Goal: Task Accomplishment & Management: Use online tool/utility

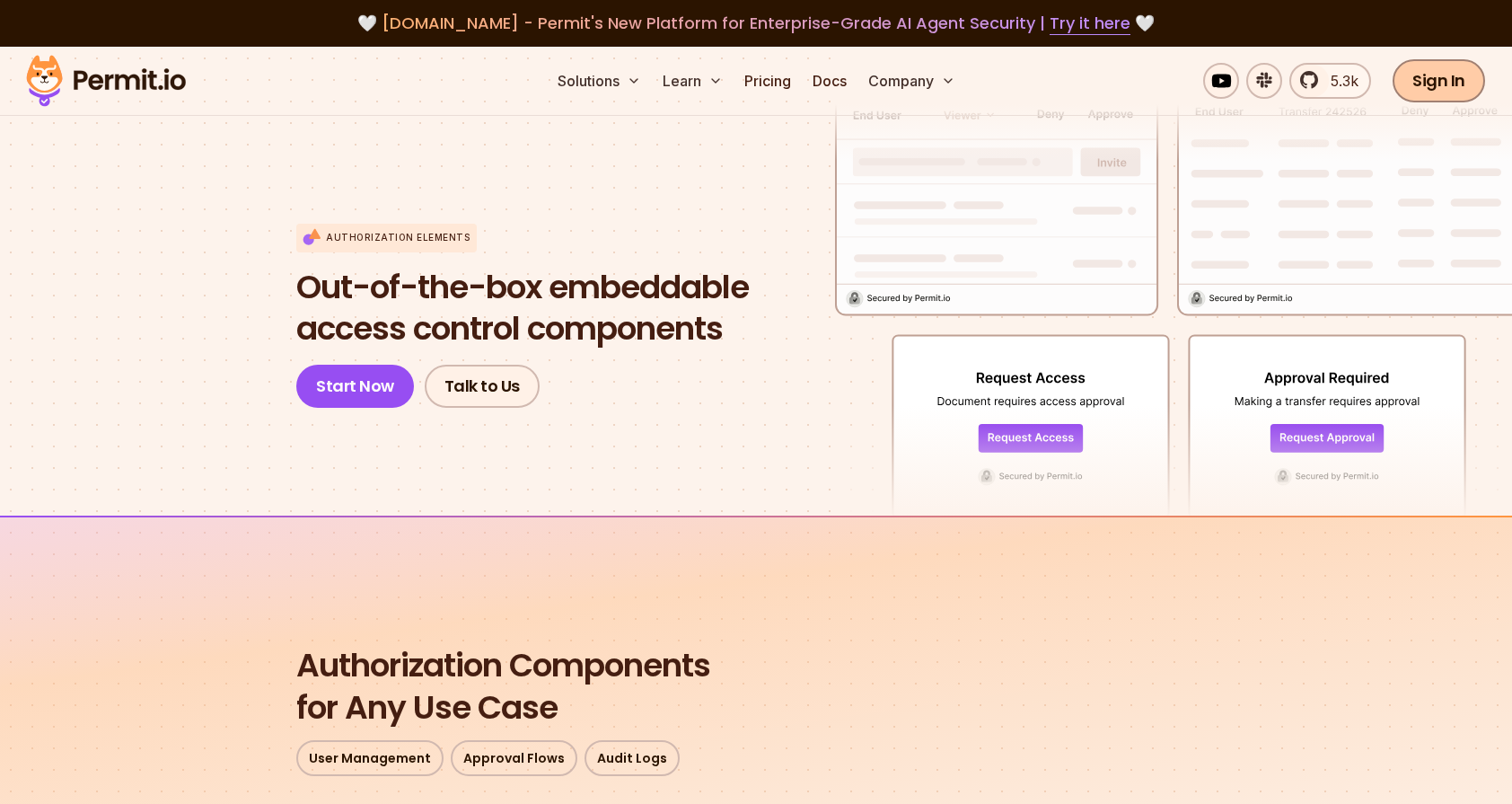
click at [1464, 89] on link "Sign In" at bounding box center [1439, 81] width 93 height 43
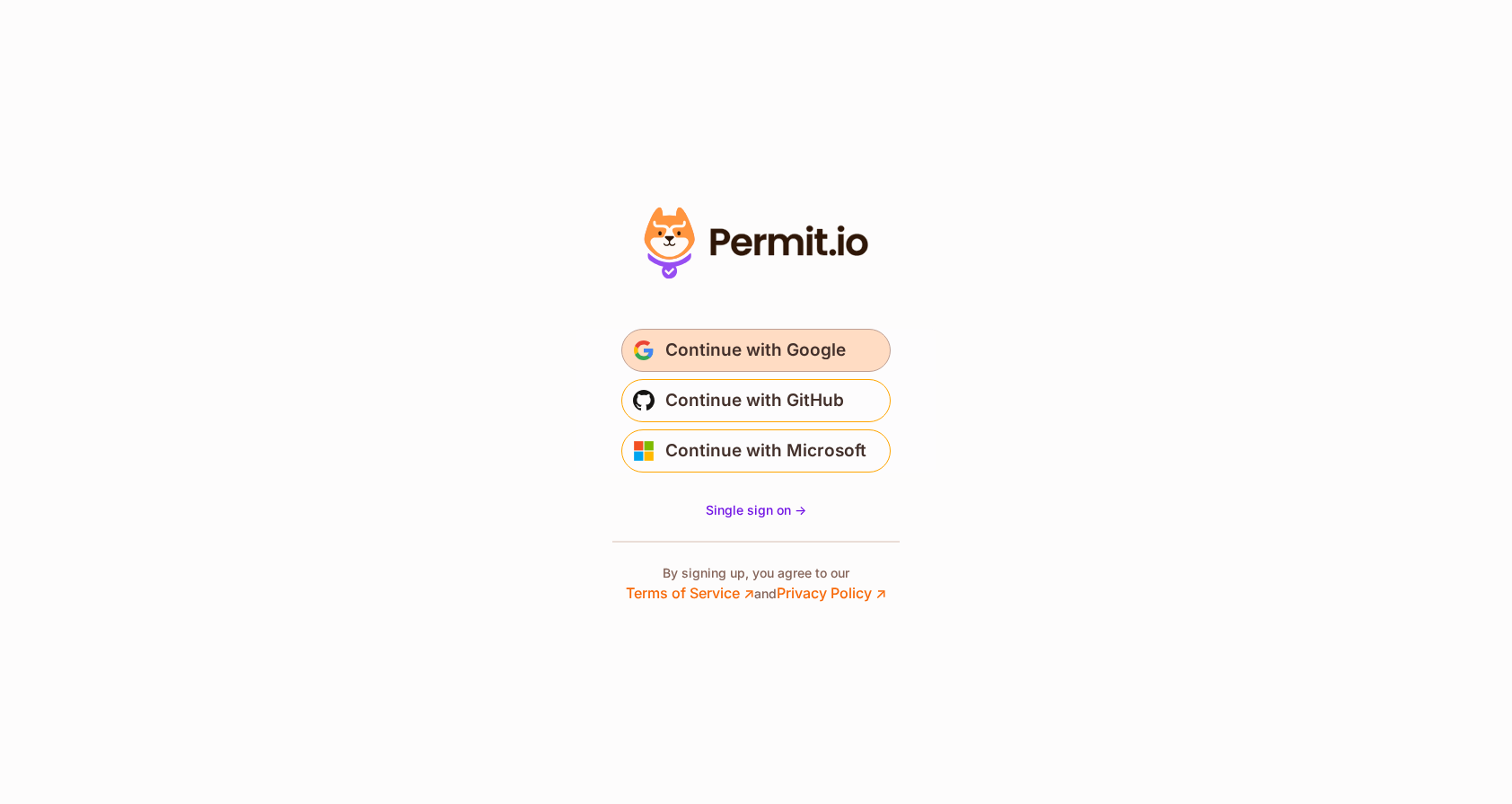
scroll to position [1, 0]
click at [768, 354] on span "Continue with Google" at bounding box center [756, 350] width 181 height 29
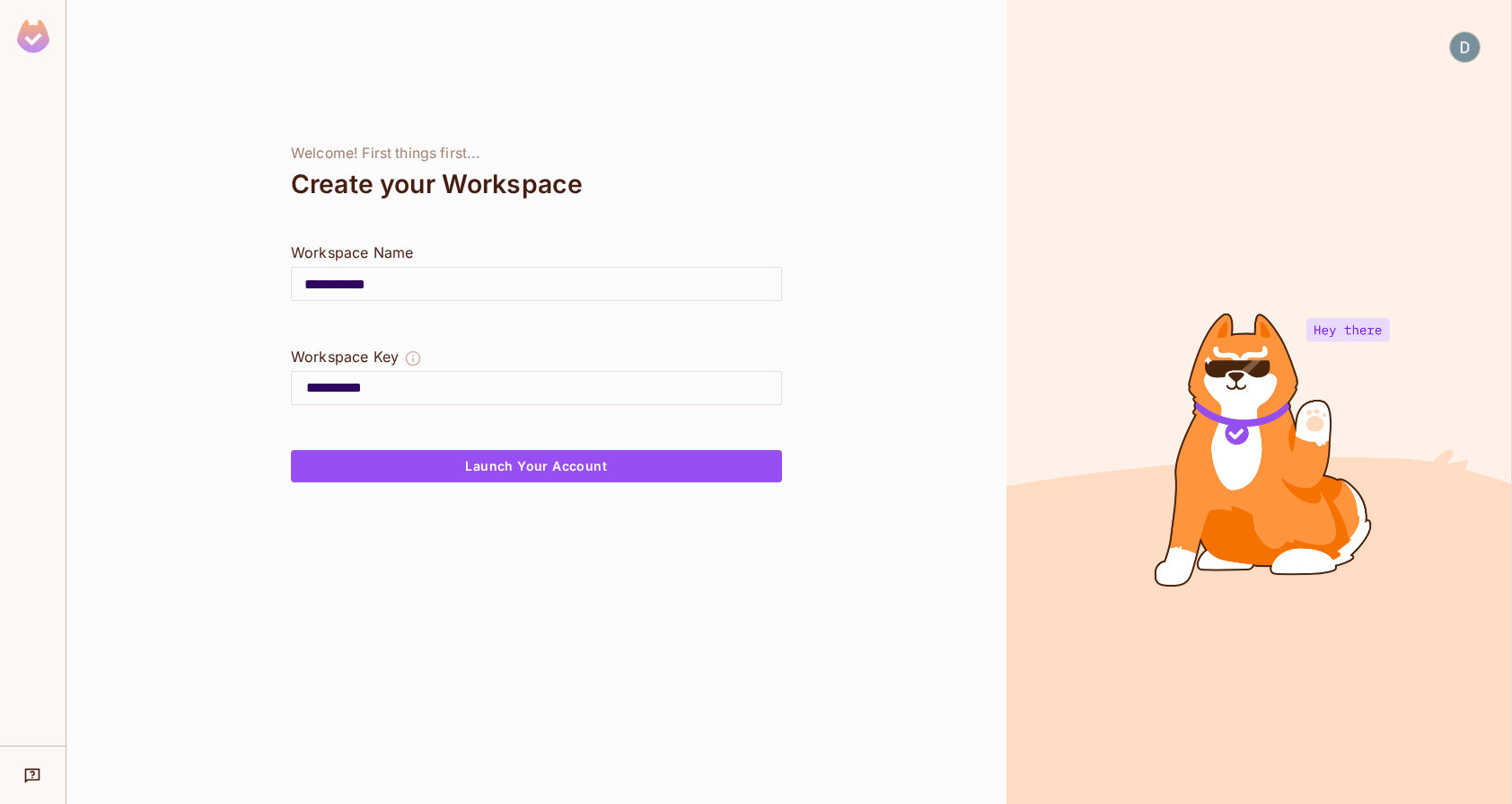
drag, startPoint x: 359, startPoint y: 384, endPoint x: 529, endPoint y: 394, distance: 170.3
click at [529, 394] on input "**********" at bounding box center [543, 388] width 475 height 29
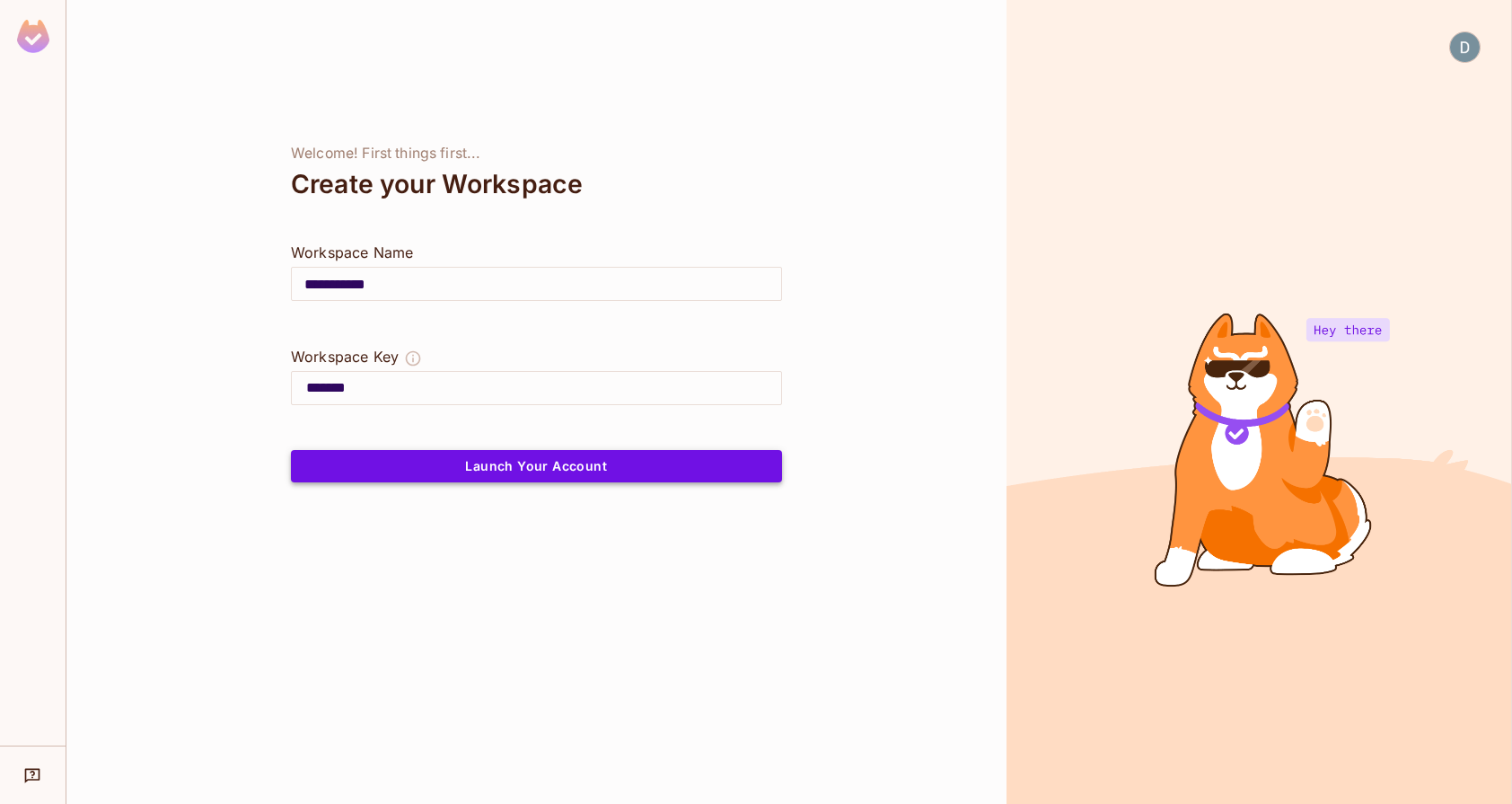
type input "*******"
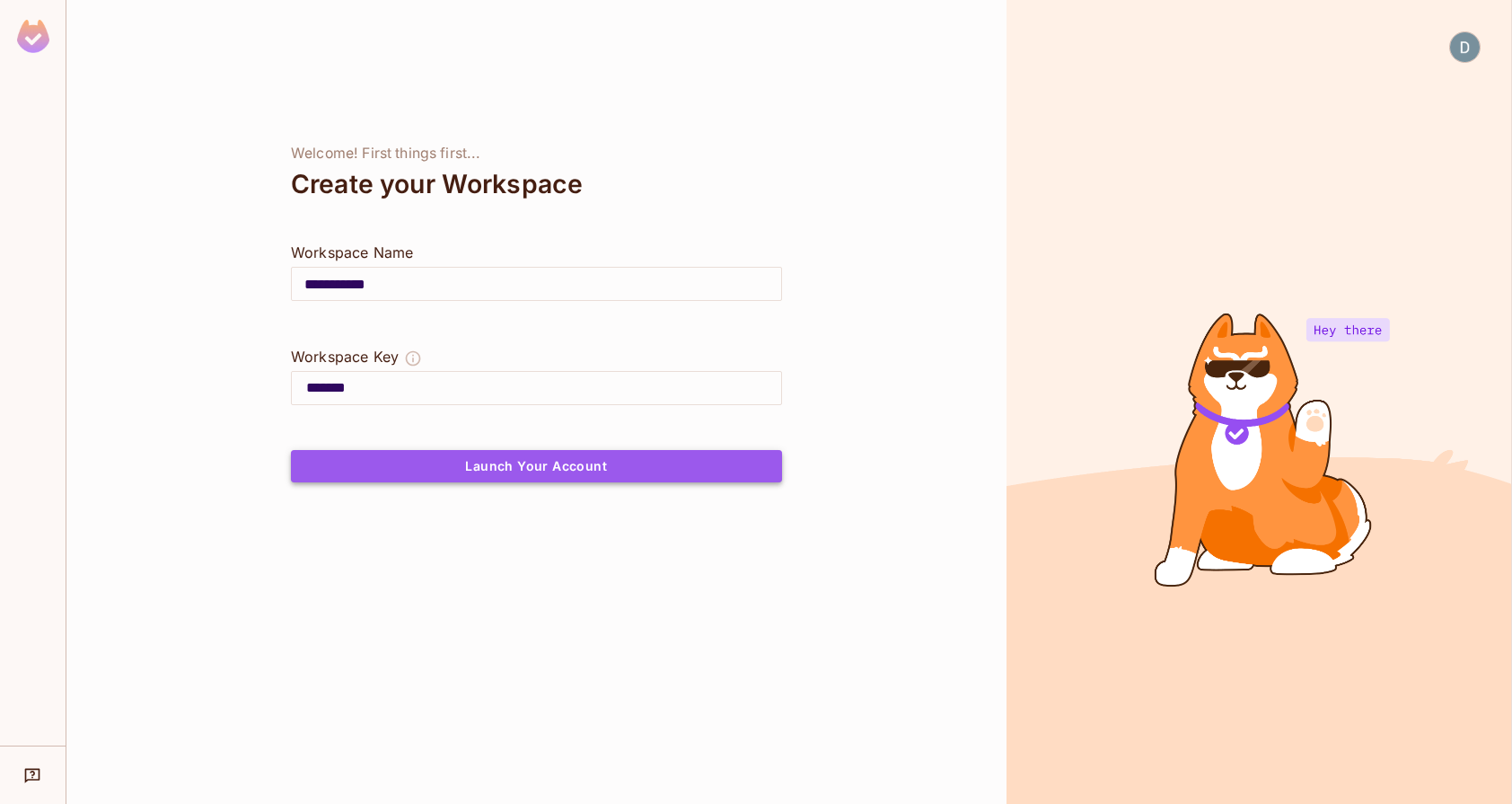
click at [581, 466] on button "Launch Your Account" at bounding box center [537, 466] width 491 height 32
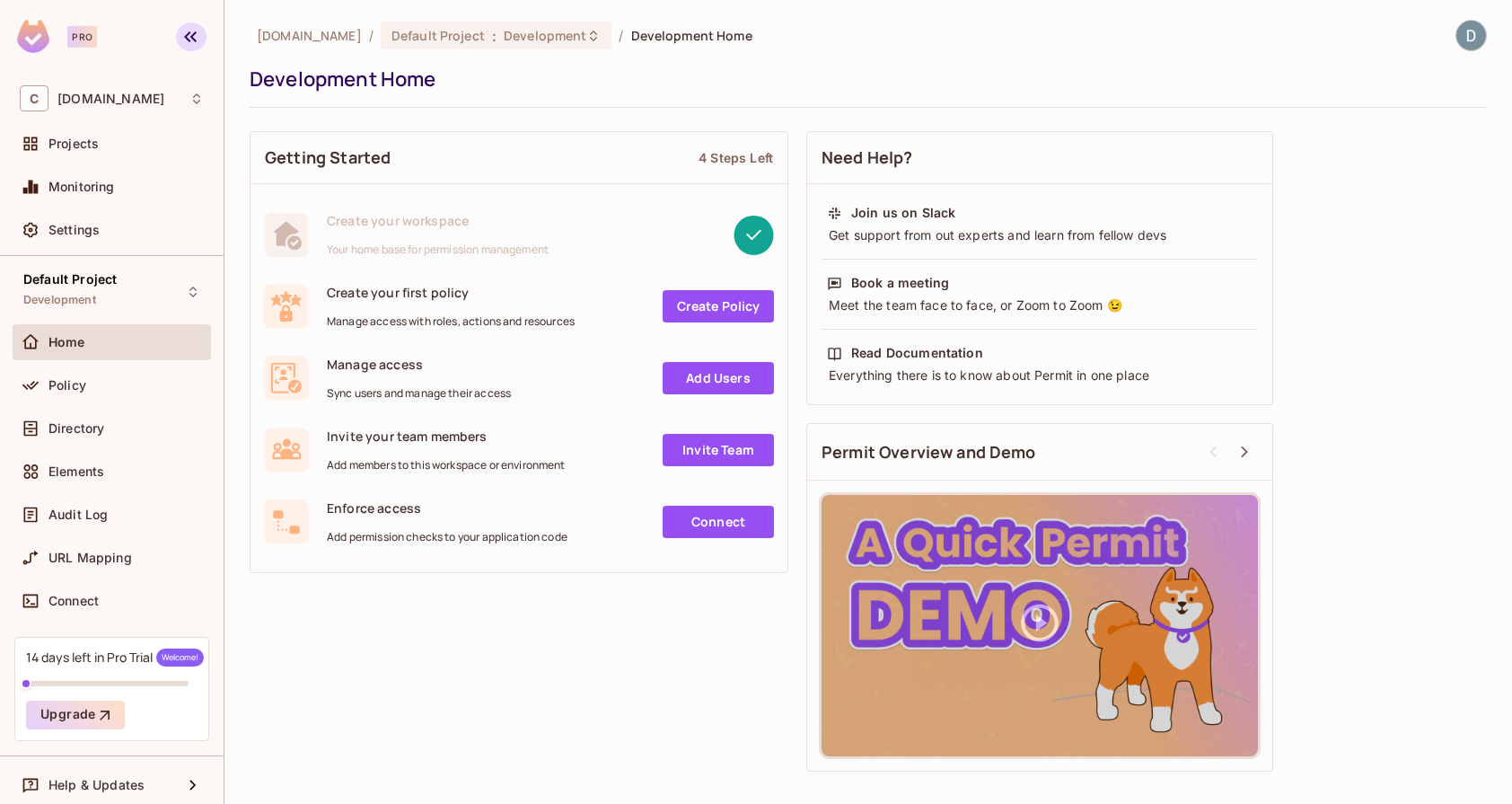
click at [200, 36] on icon "button" at bounding box center [190, 36] width 21 height 21
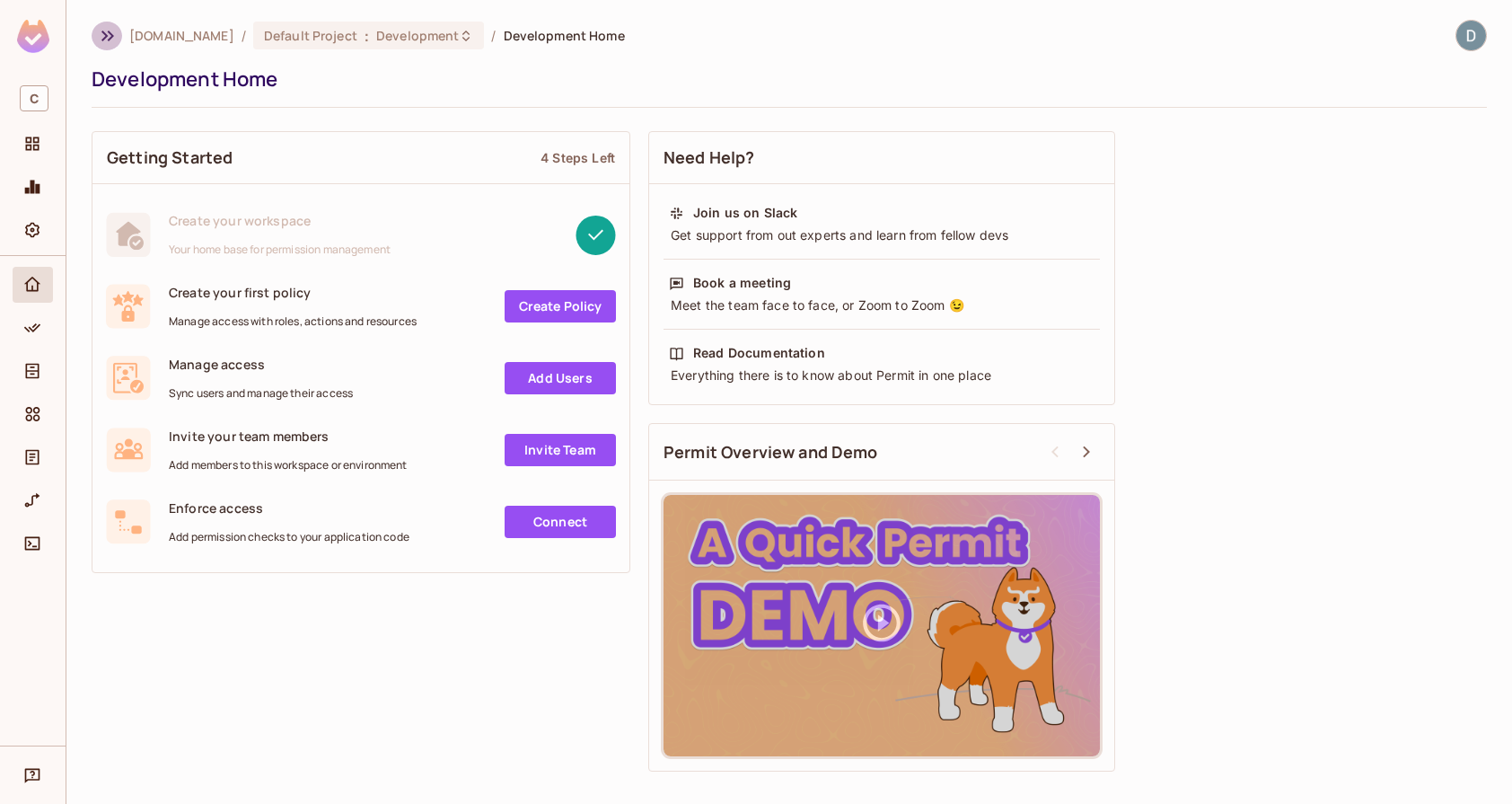
click at [107, 37] on icon "button" at bounding box center [108, 35] width 21 height 21
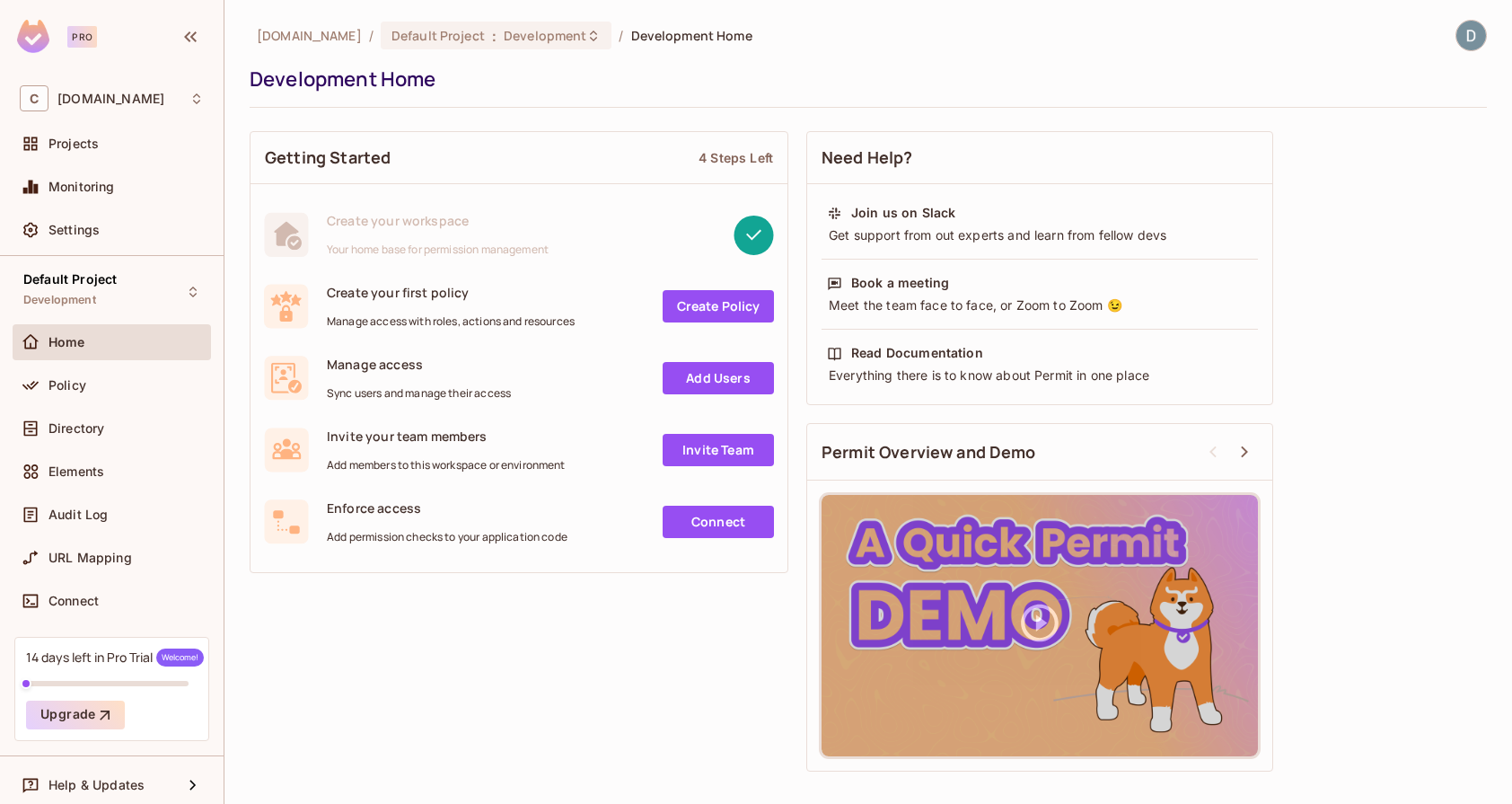
click at [71, 34] on div "Pro" at bounding box center [83, 36] width 30 height 21
click at [188, 101] on div "C cnaught.com" at bounding box center [111, 98] width 184 height 26
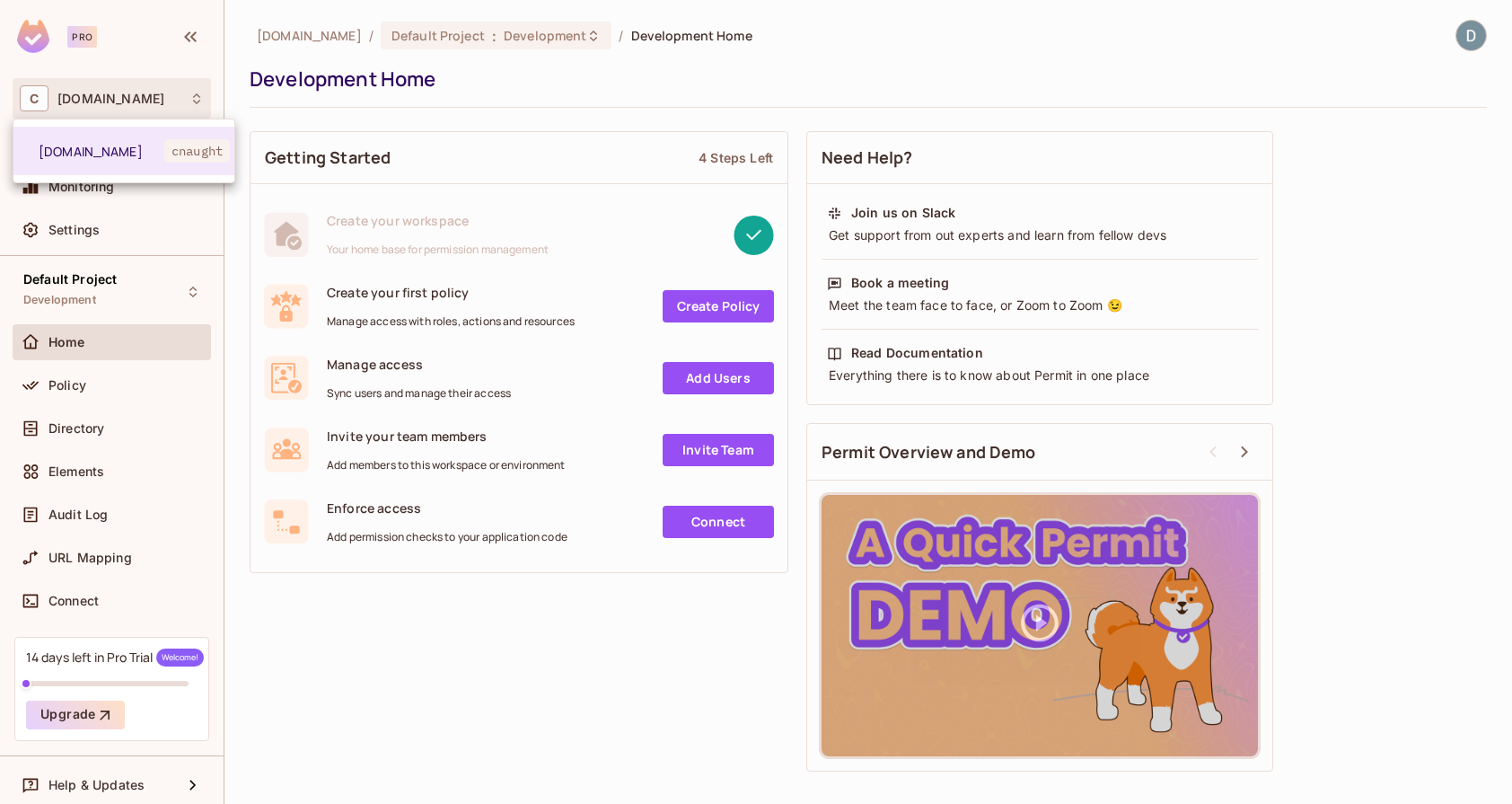
click at [188, 101] on div at bounding box center [756, 402] width 1512 height 804
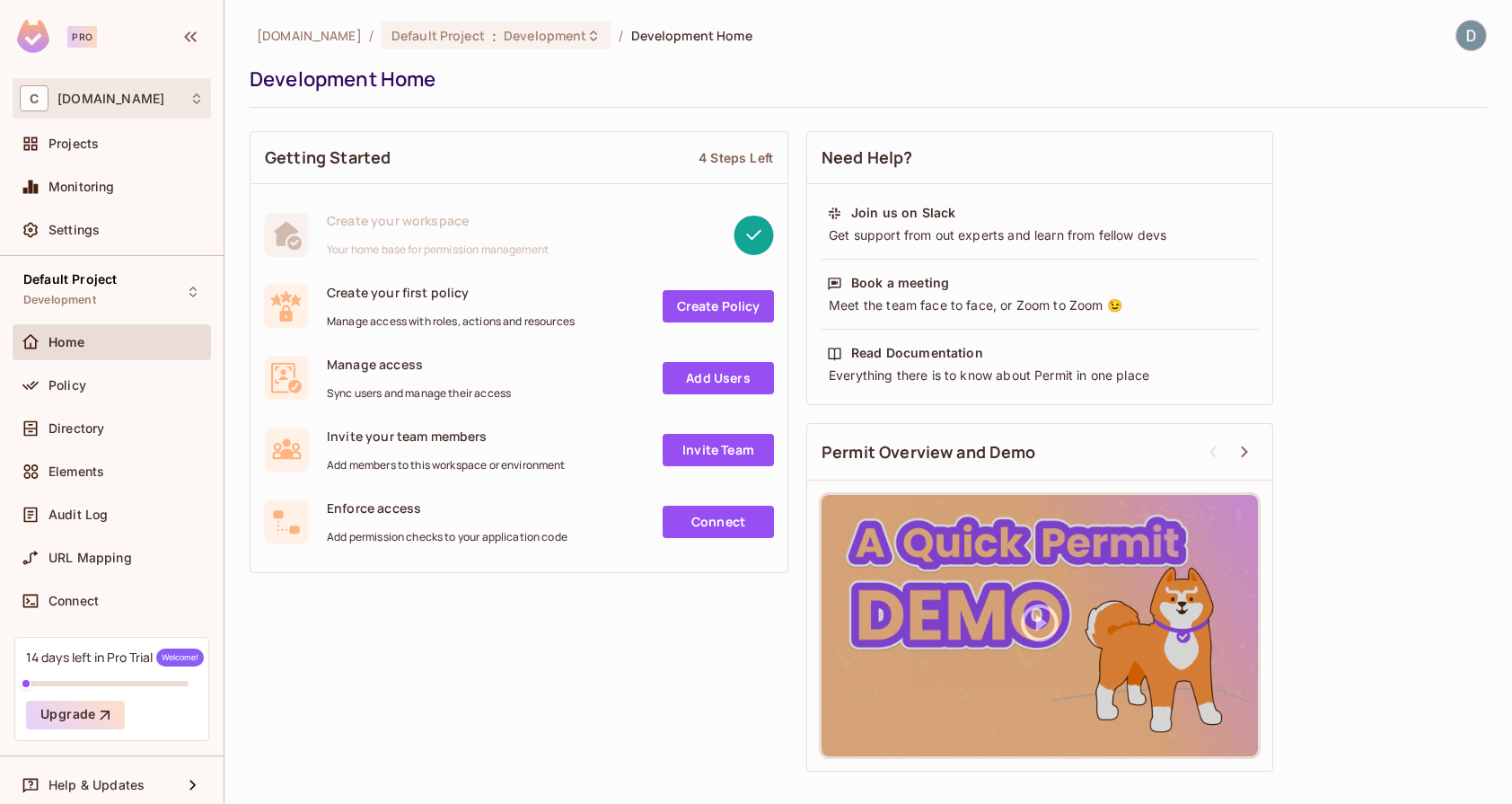
click at [125, 87] on div "C cnaught.com" at bounding box center [111, 98] width 184 height 26
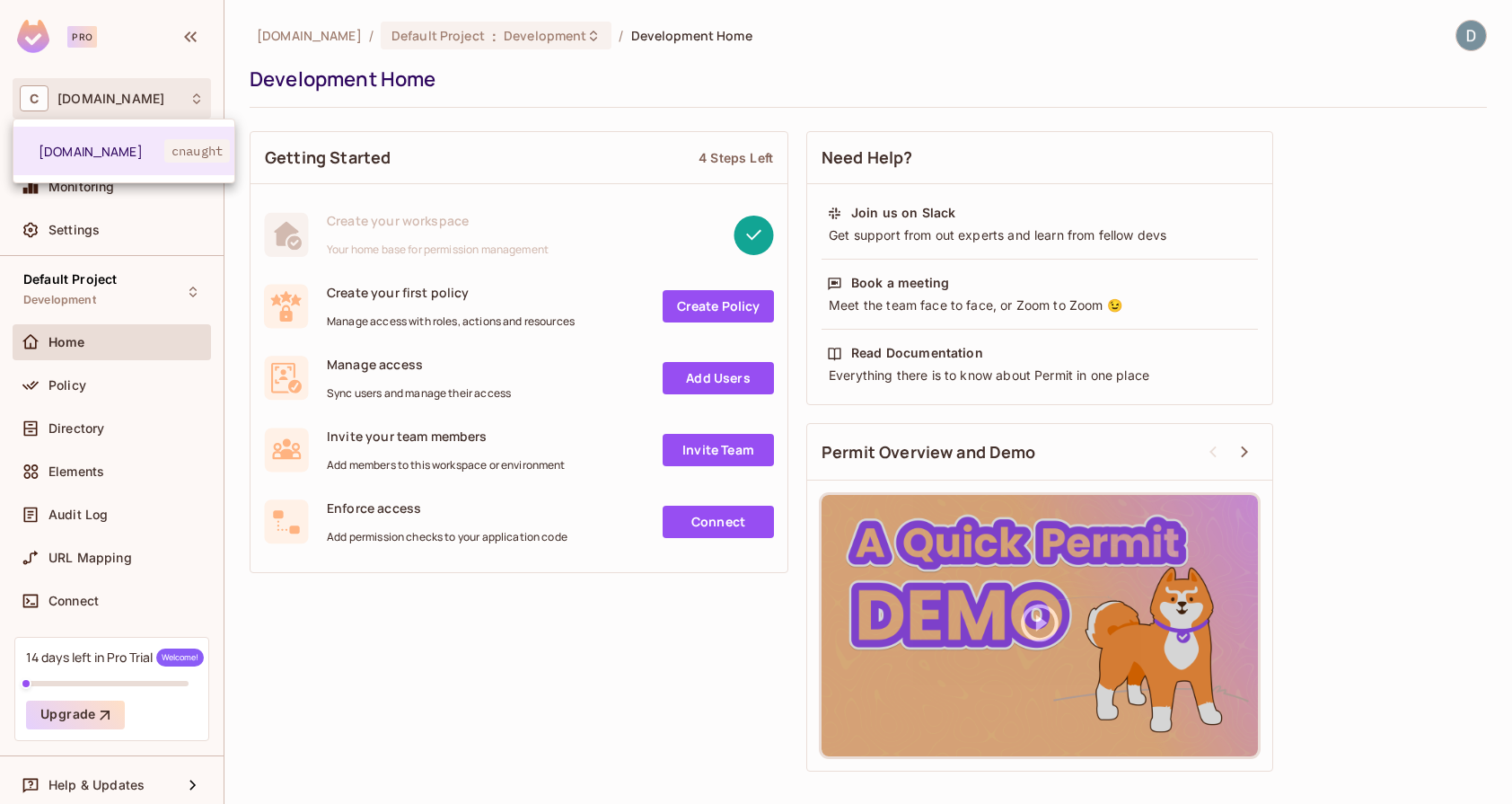
click at [139, 93] on div at bounding box center [756, 402] width 1512 height 804
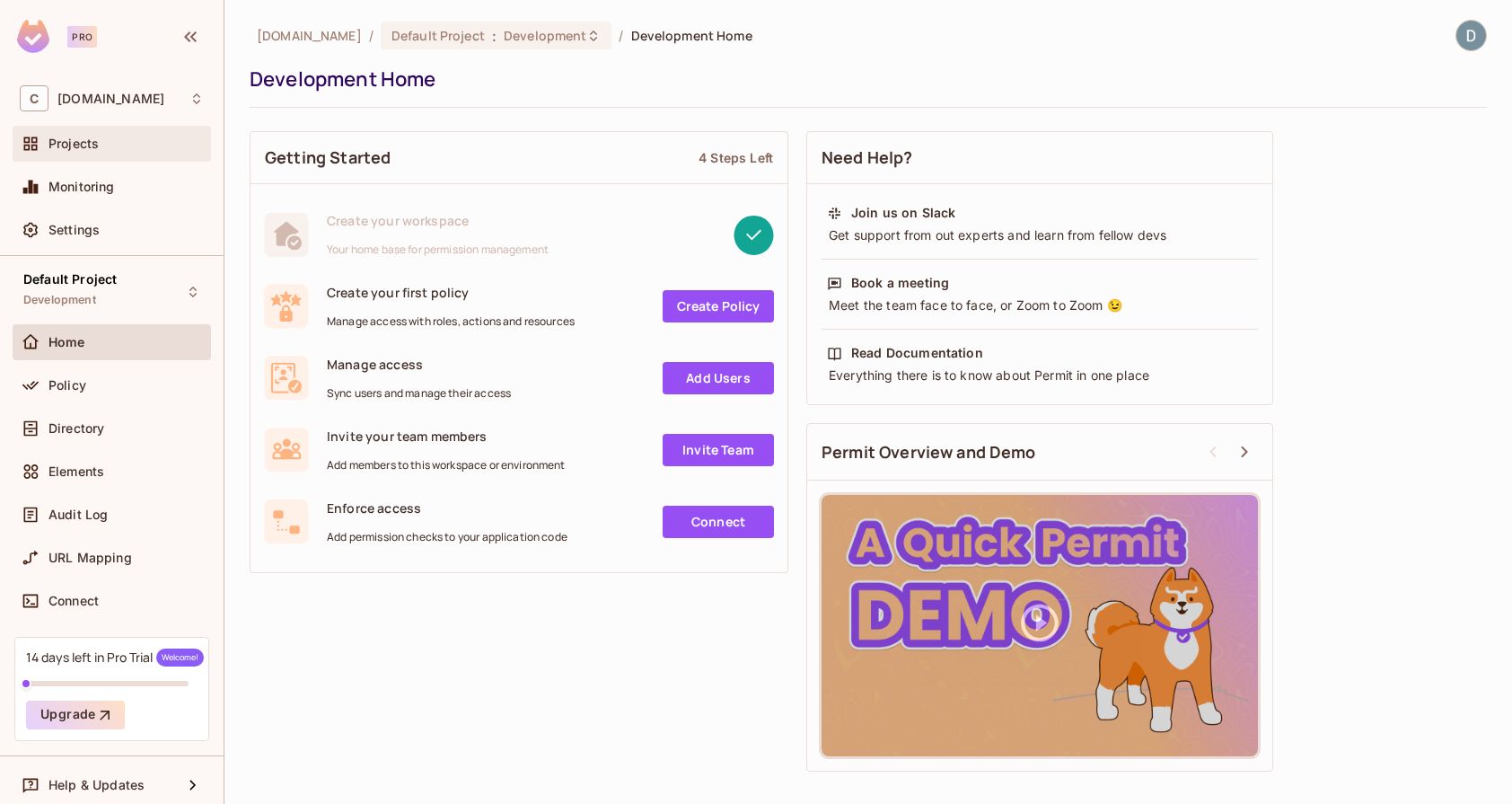
click at [110, 149] on div "Projects" at bounding box center [126, 143] width 156 height 14
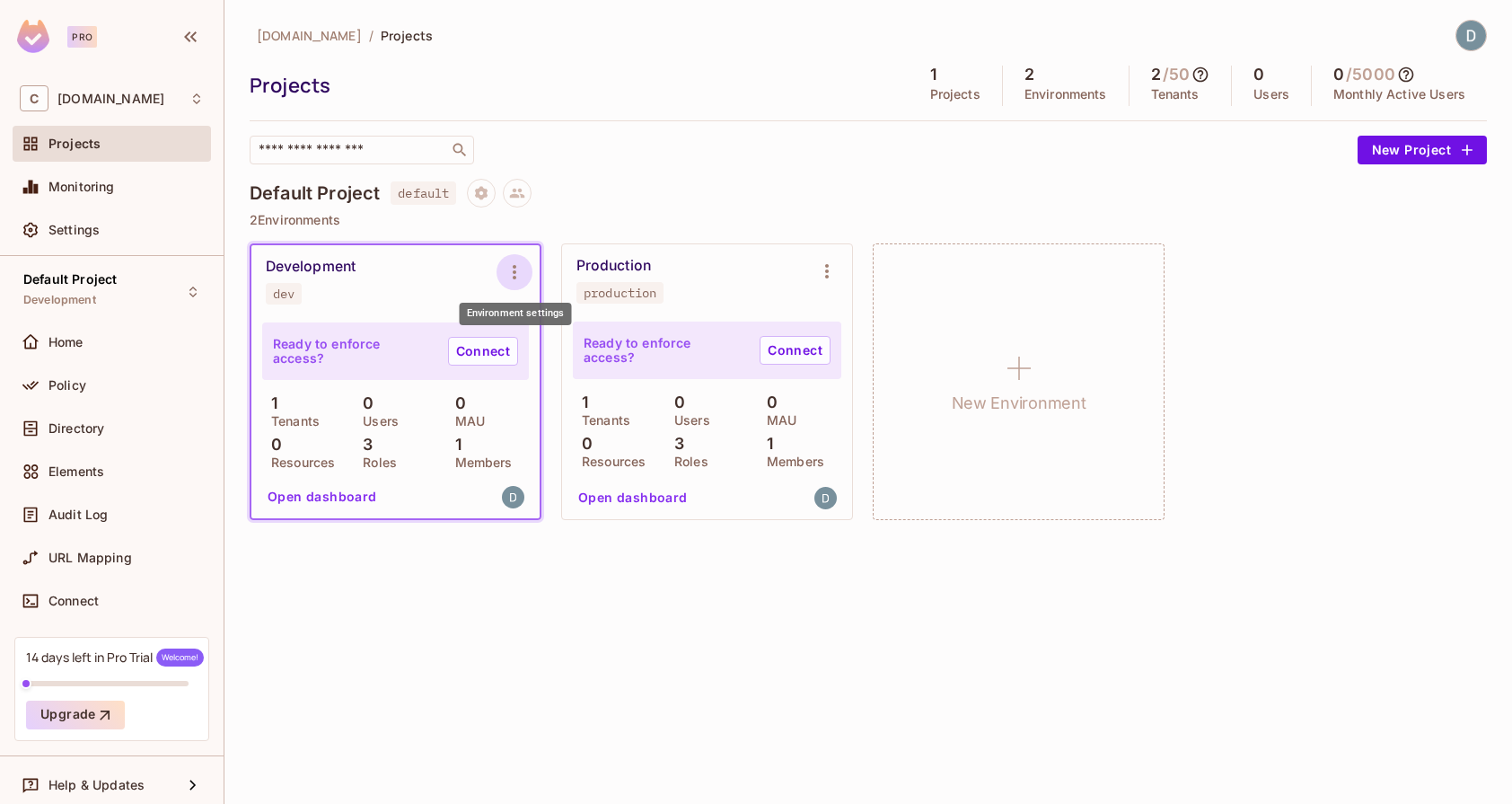
click at [511, 266] on icon "Environment settings" at bounding box center [514, 272] width 21 height 21
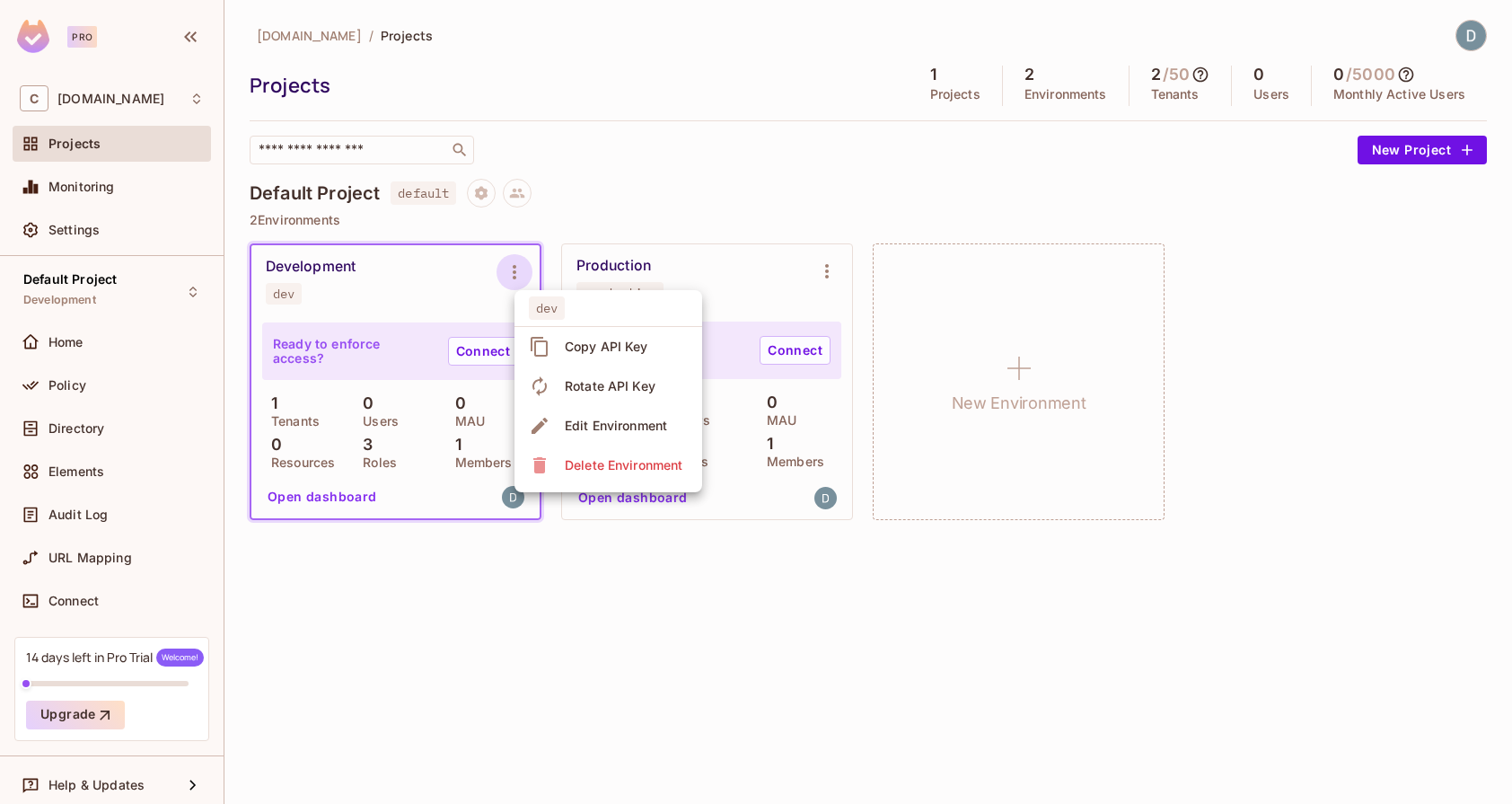
click at [511, 266] on div at bounding box center [756, 402] width 1512 height 804
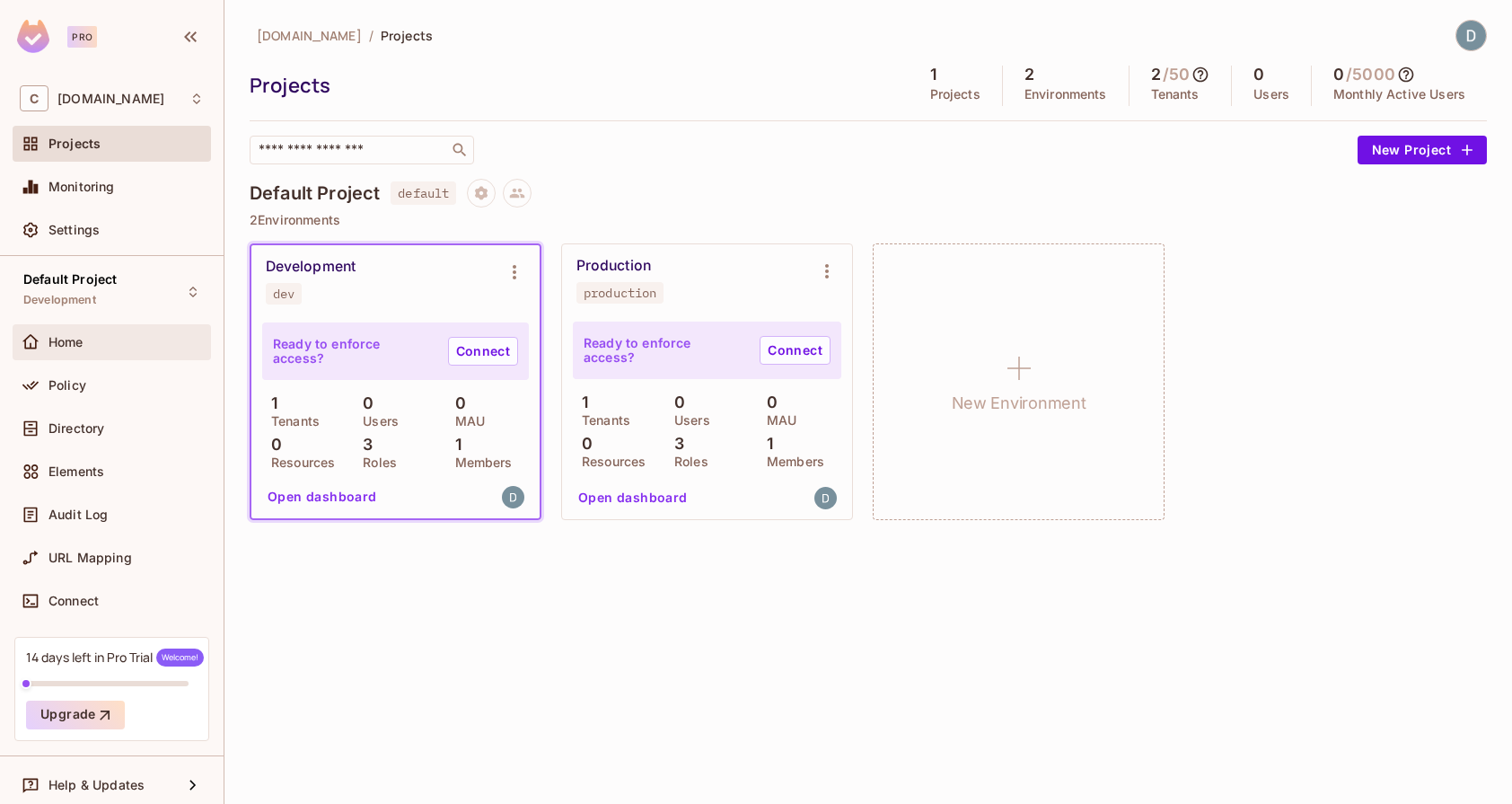
click at [96, 346] on div "Home" at bounding box center [126, 341] width 156 height 14
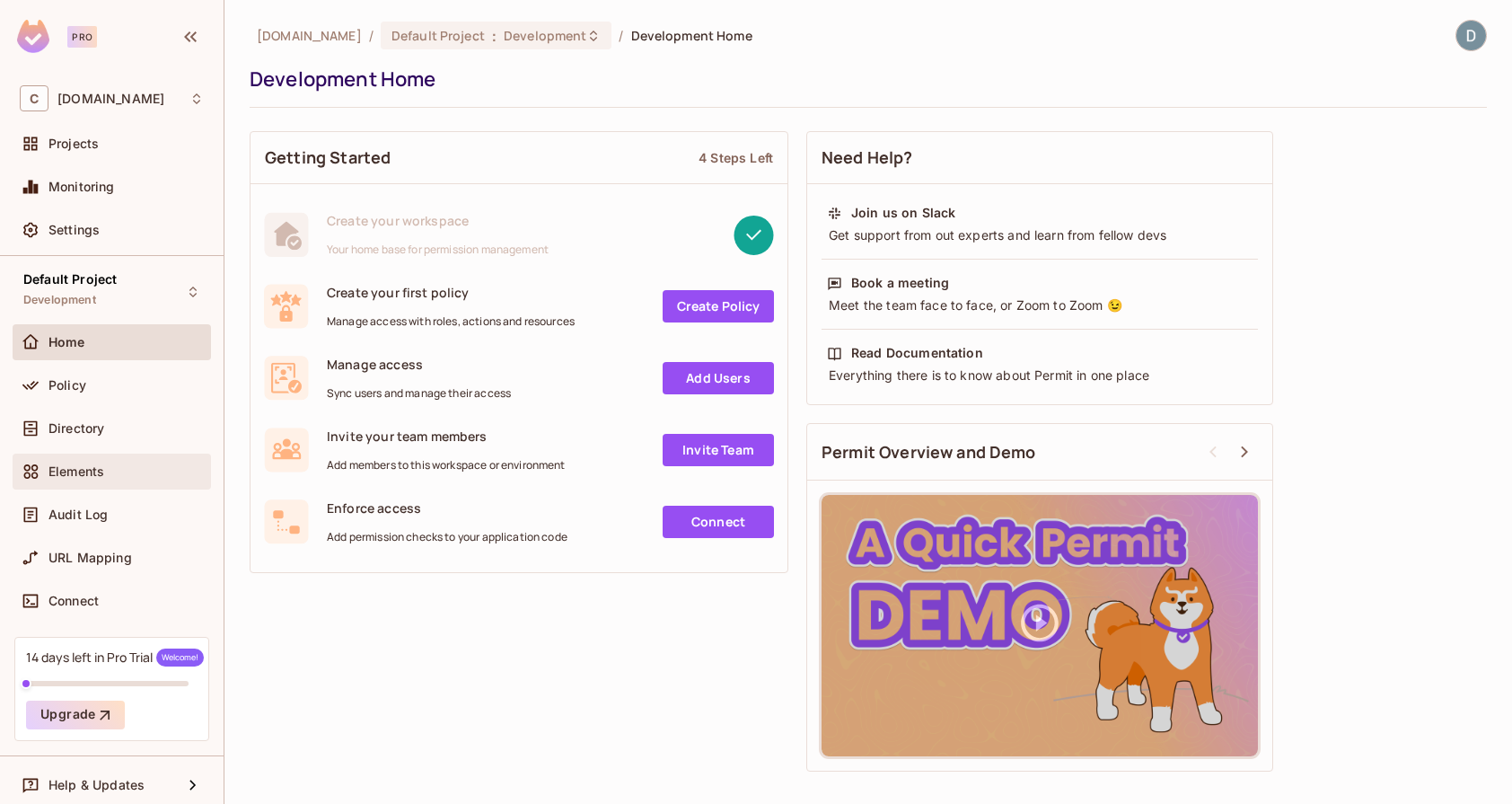
click at [112, 465] on div "Elements" at bounding box center [126, 471] width 156 height 14
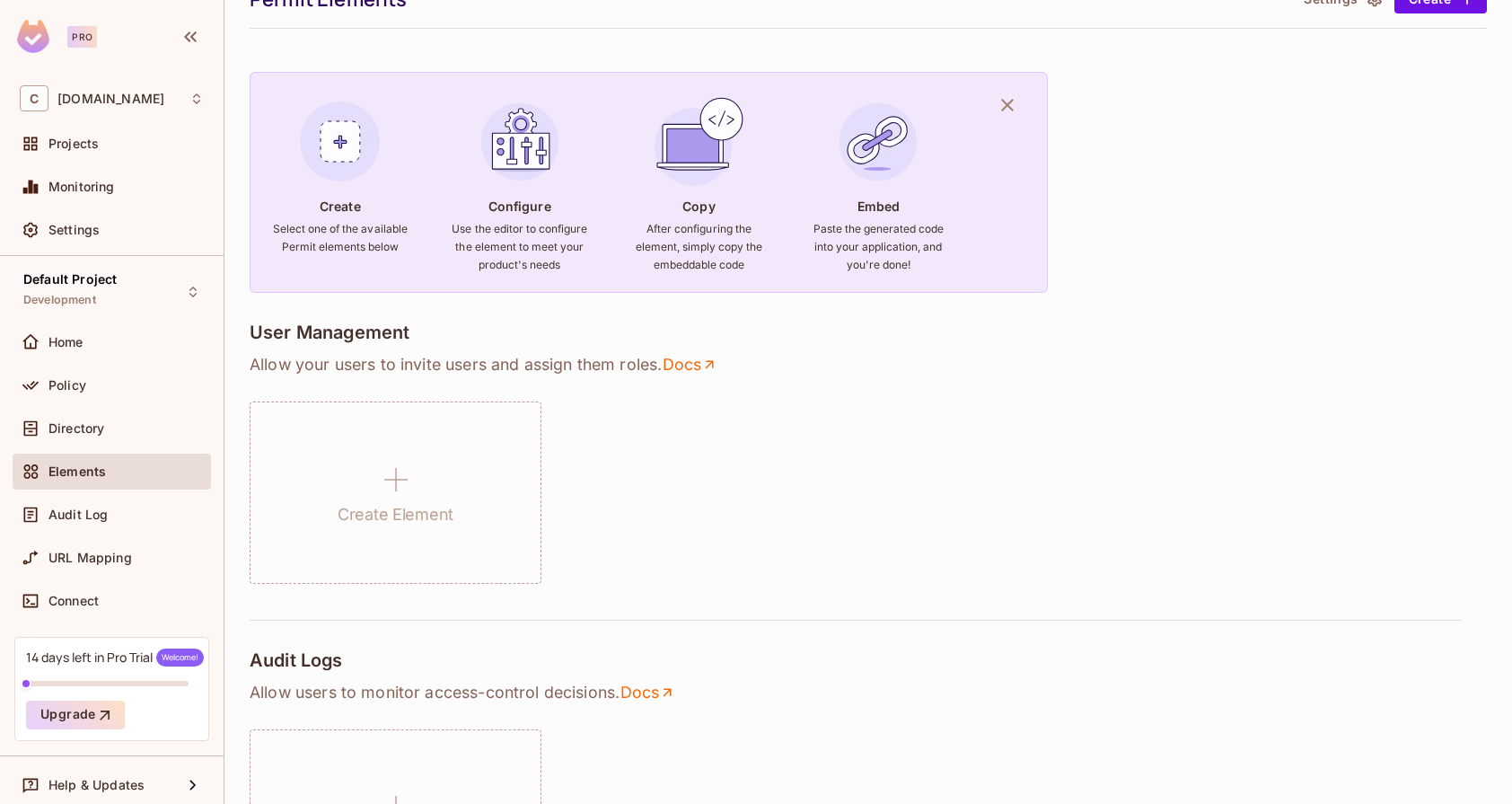
scroll to position [83, 0]
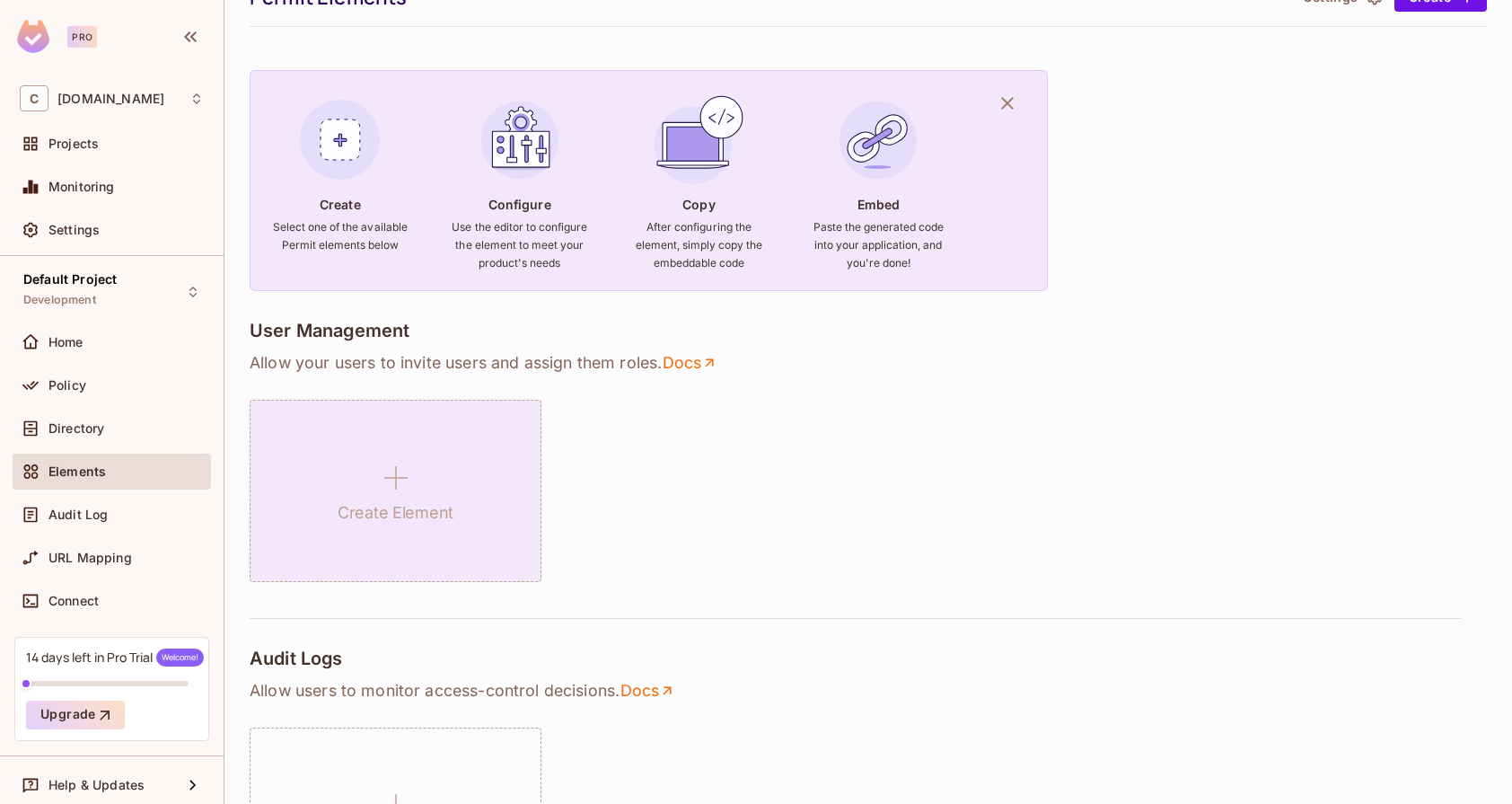
click at [424, 477] on div "Create Element" at bounding box center [395, 491] width 292 height 183
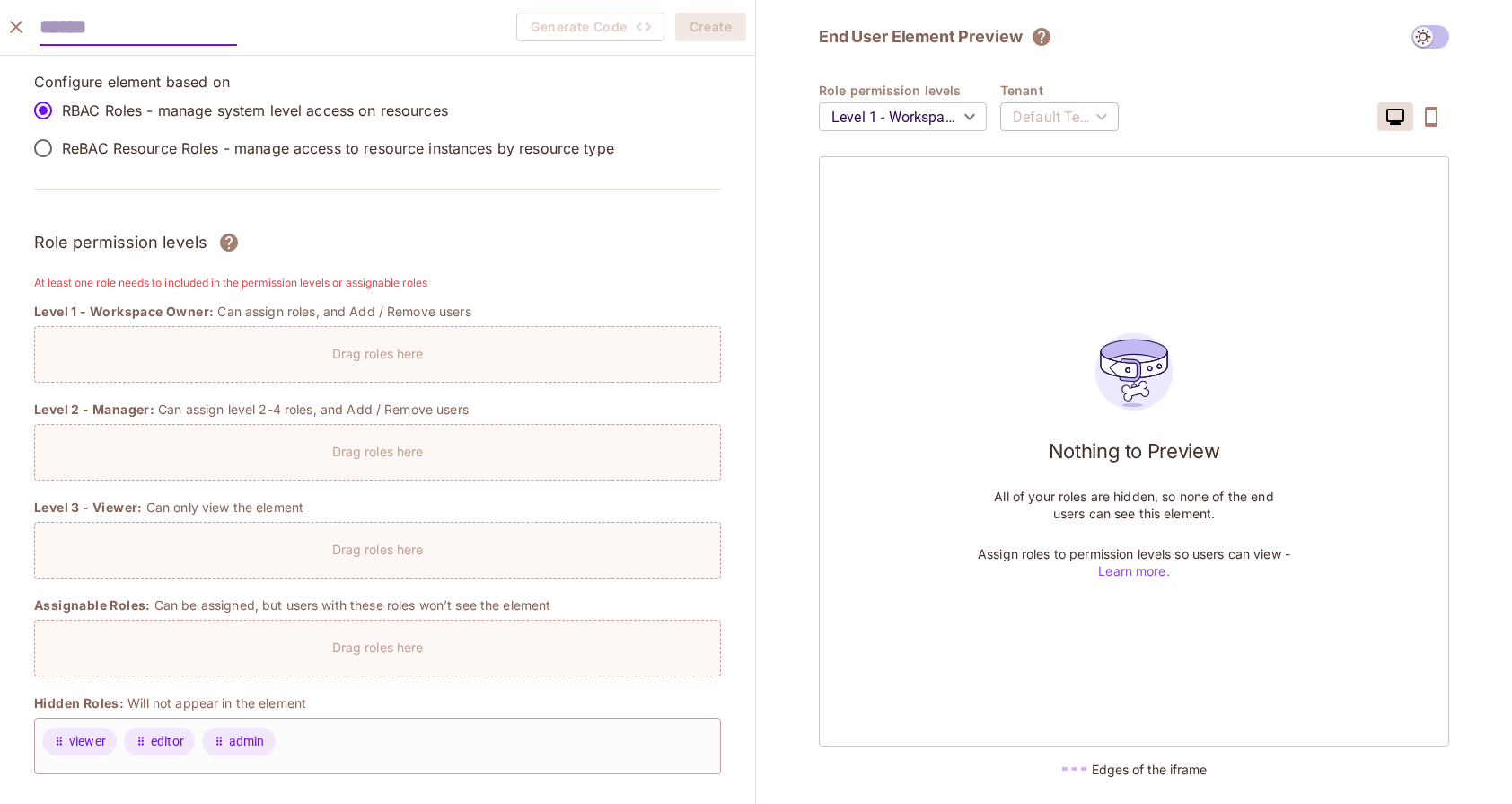
click at [1042, 119] on div "Default Tenant" at bounding box center [1060, 117] width 119 height 50
click at [19, 32] on icon "close" at bounding box center [17, 27] width 13 height 13
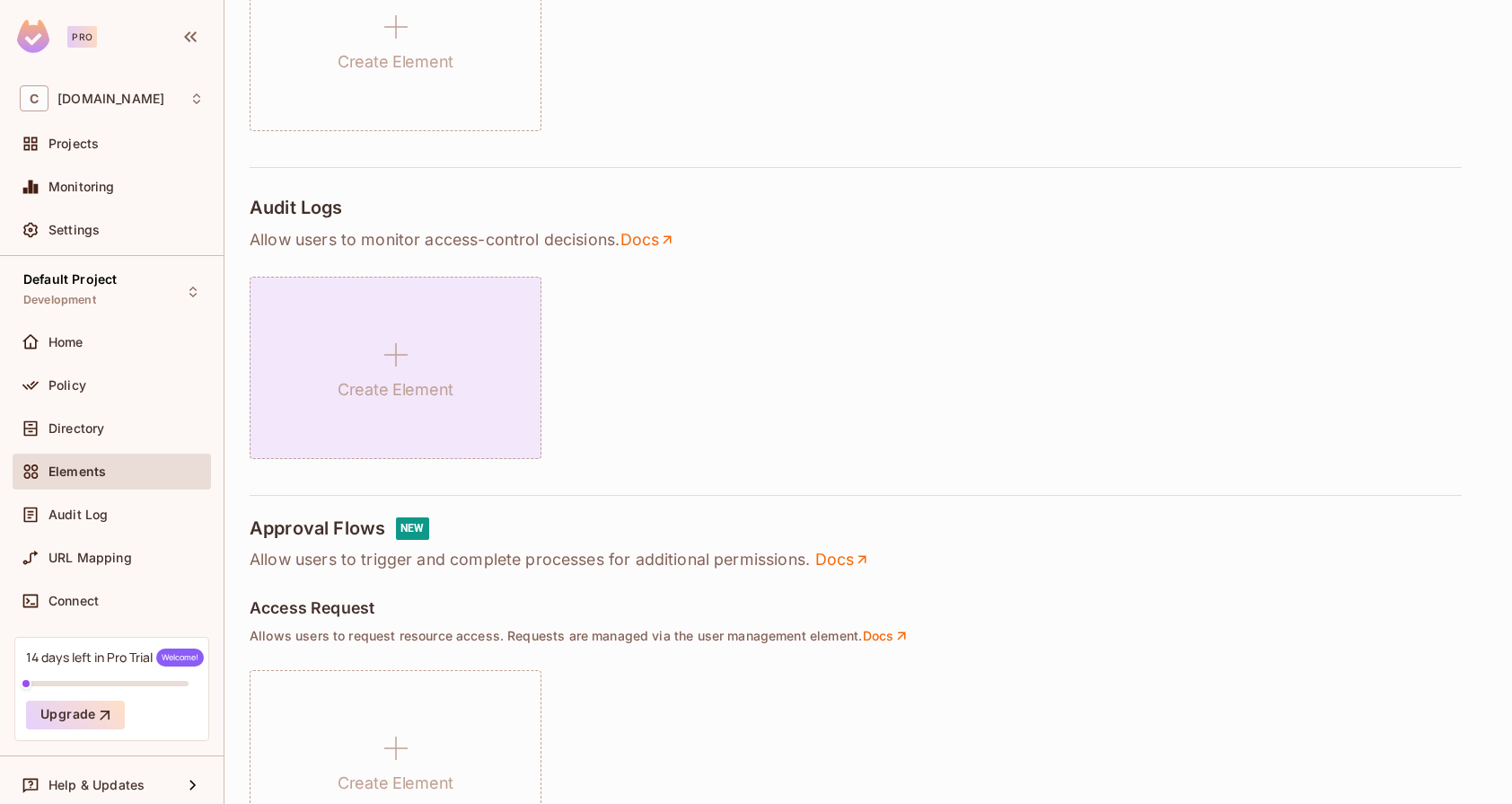
scroll to position [542, 0]
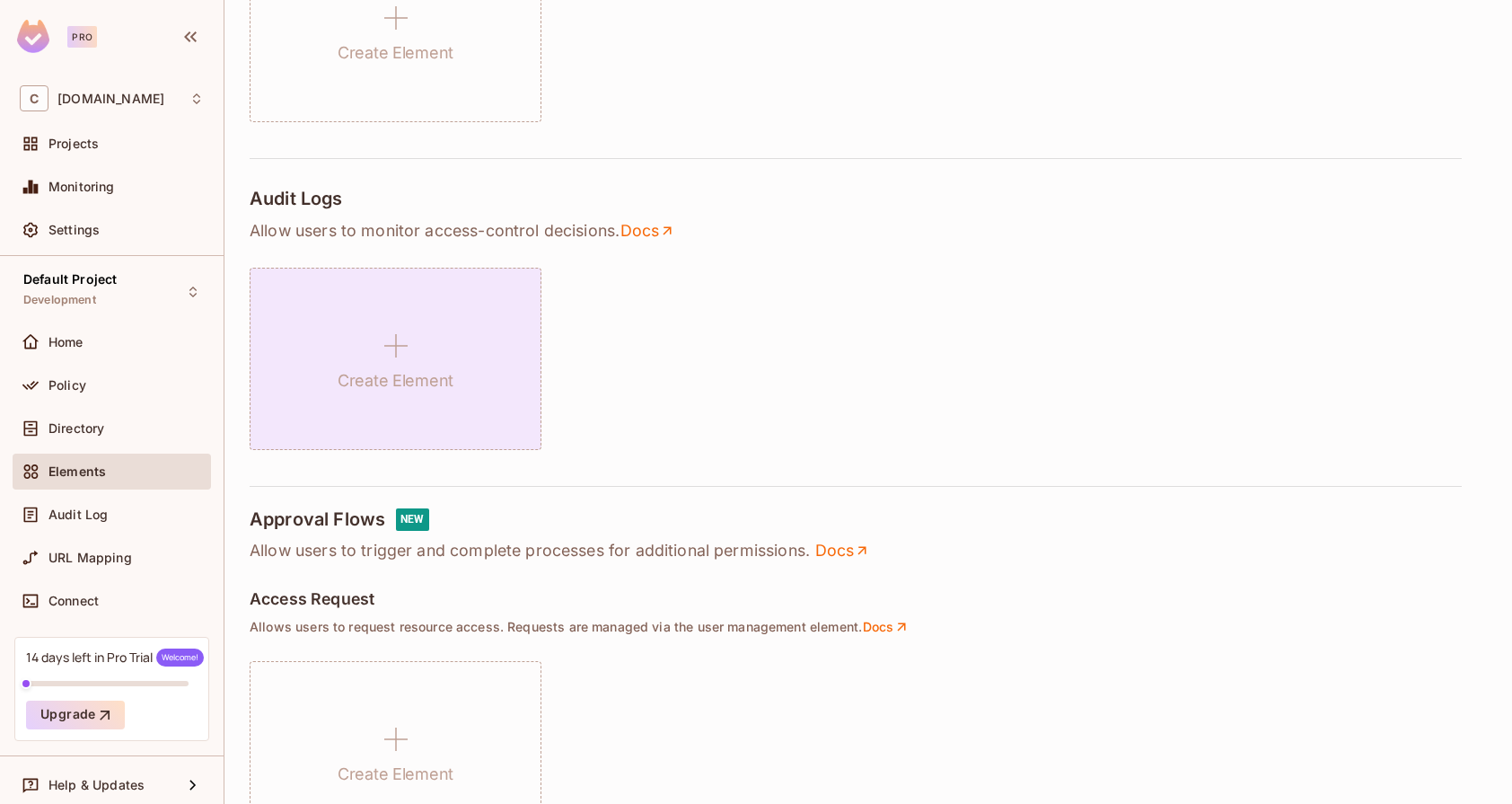
click at [429, 324] on div "Create Element" at bounding box center [395, 359] width 292 height 183
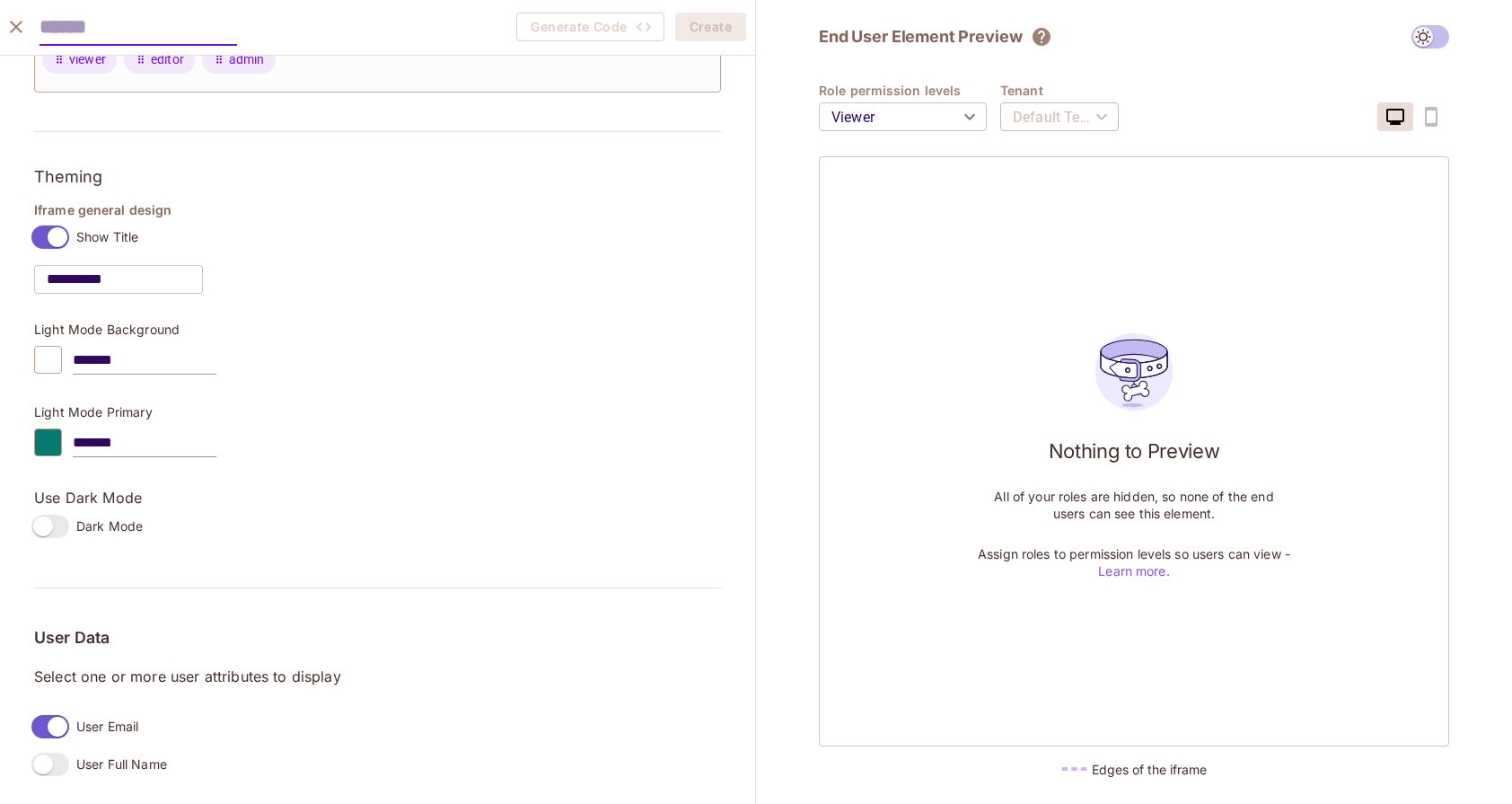
scroll to position [235, 0]
click at [17, 21] on icon "close" at bounding box center [16, 26] width 21 height 21
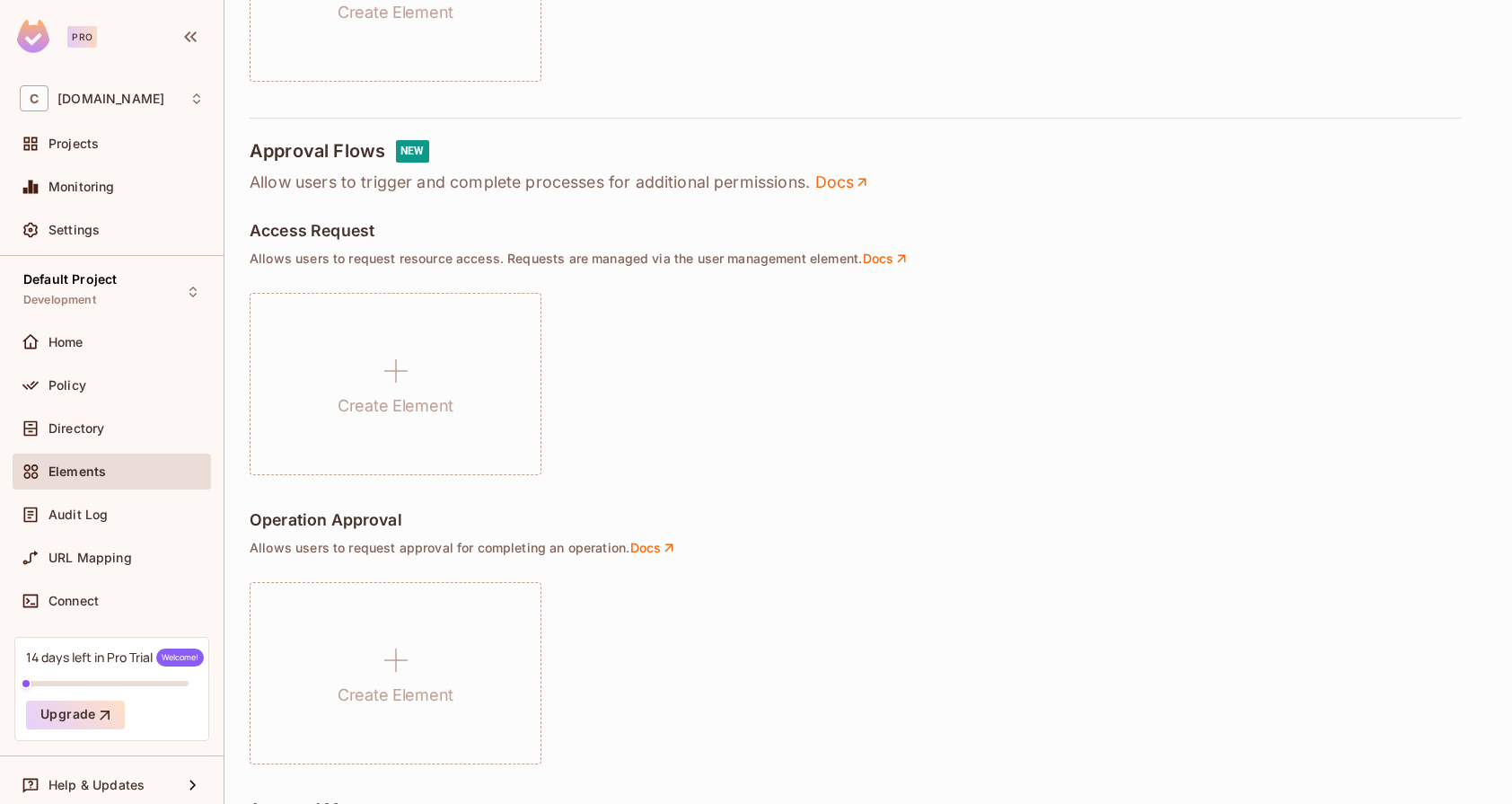
scroll to position [928, 0]
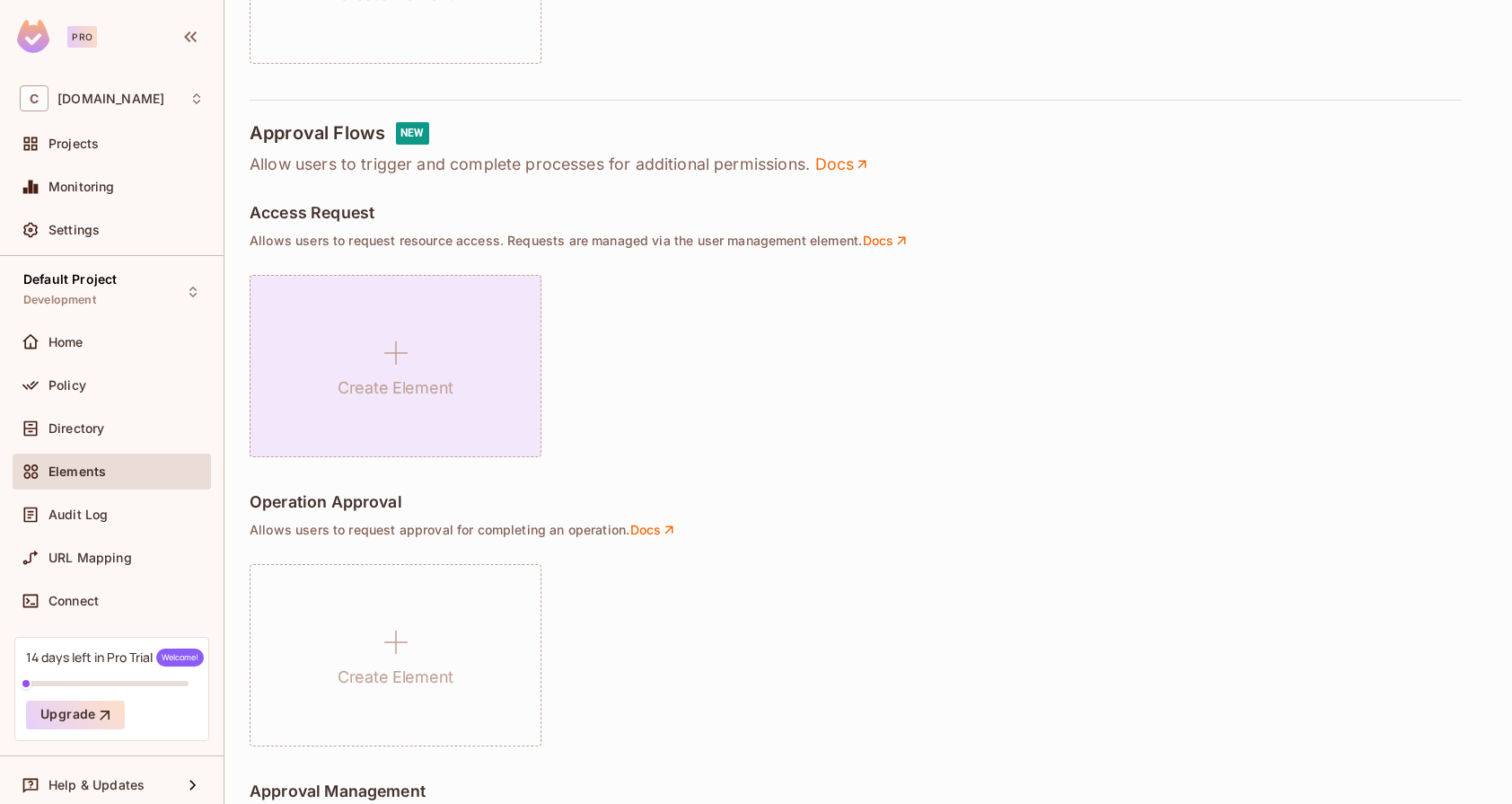
click at [389, 382] on h1 "Create Element" at bounding box center [395, 388] width 116 height 27
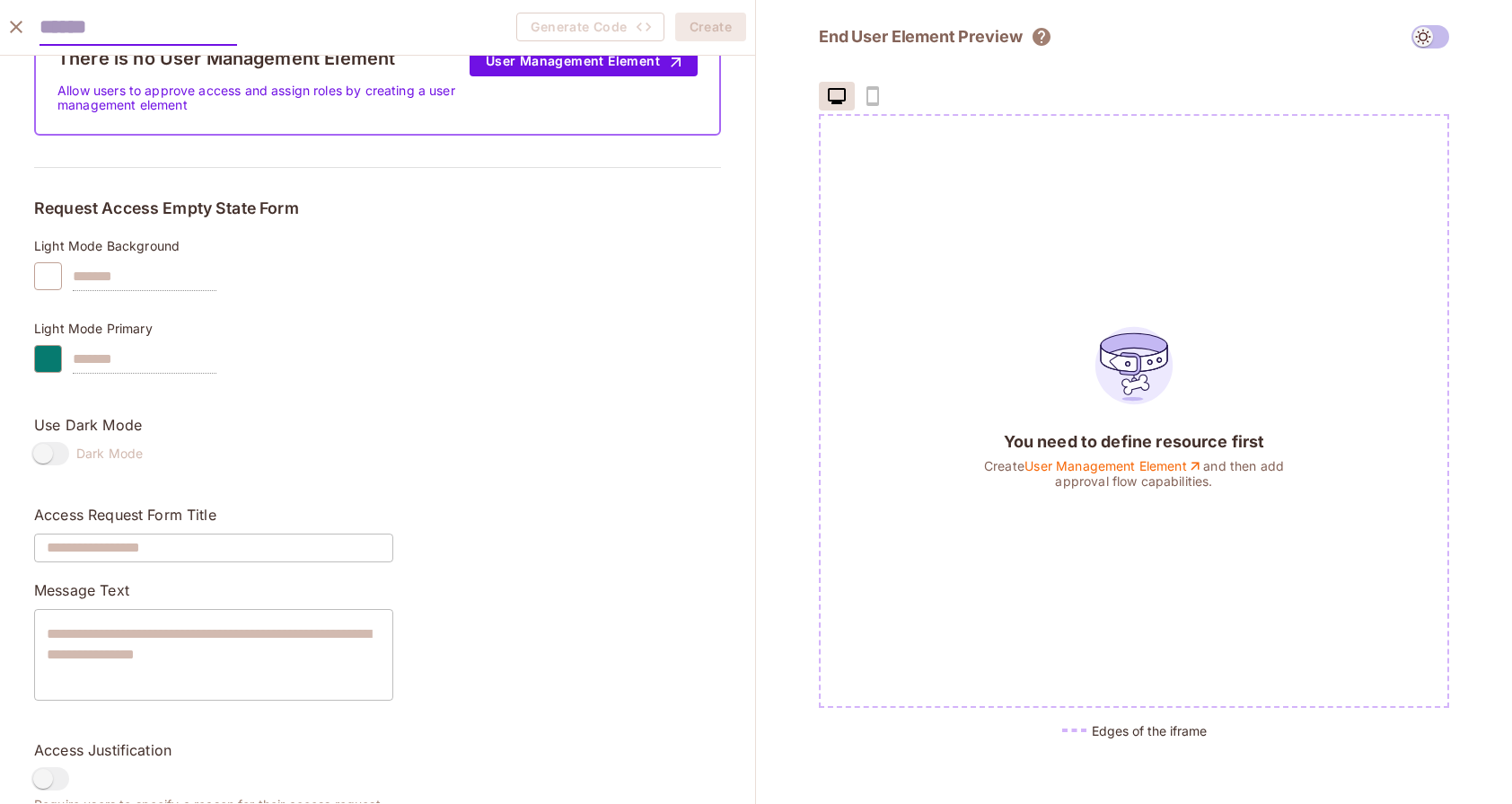
scroll to position [32, 0]
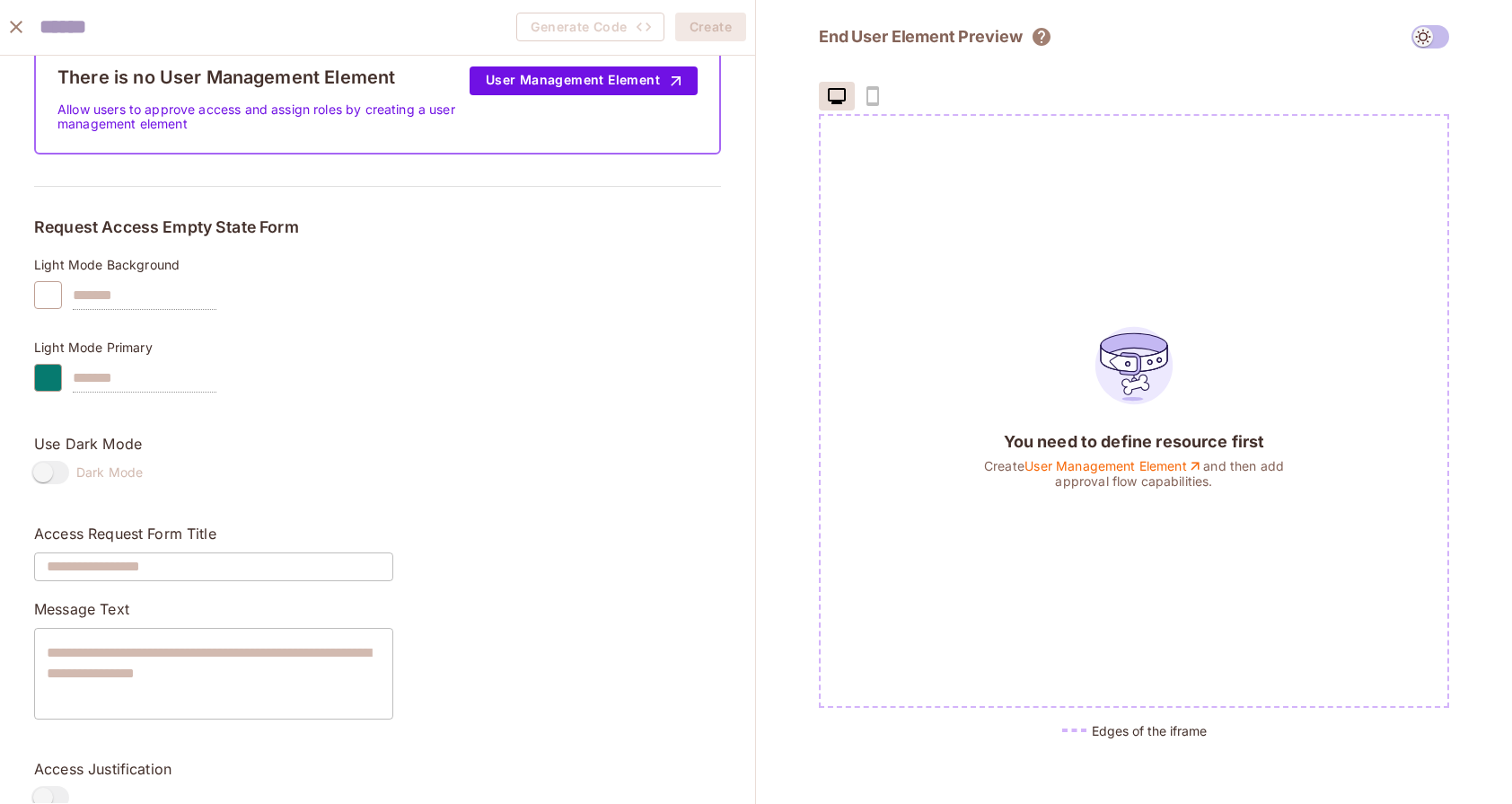
click at [43, 375] on div at bounding box center [48, 377] width 28 height 28
click at [47, 372] on div at bounding box center [48, 377] width 28 height 28
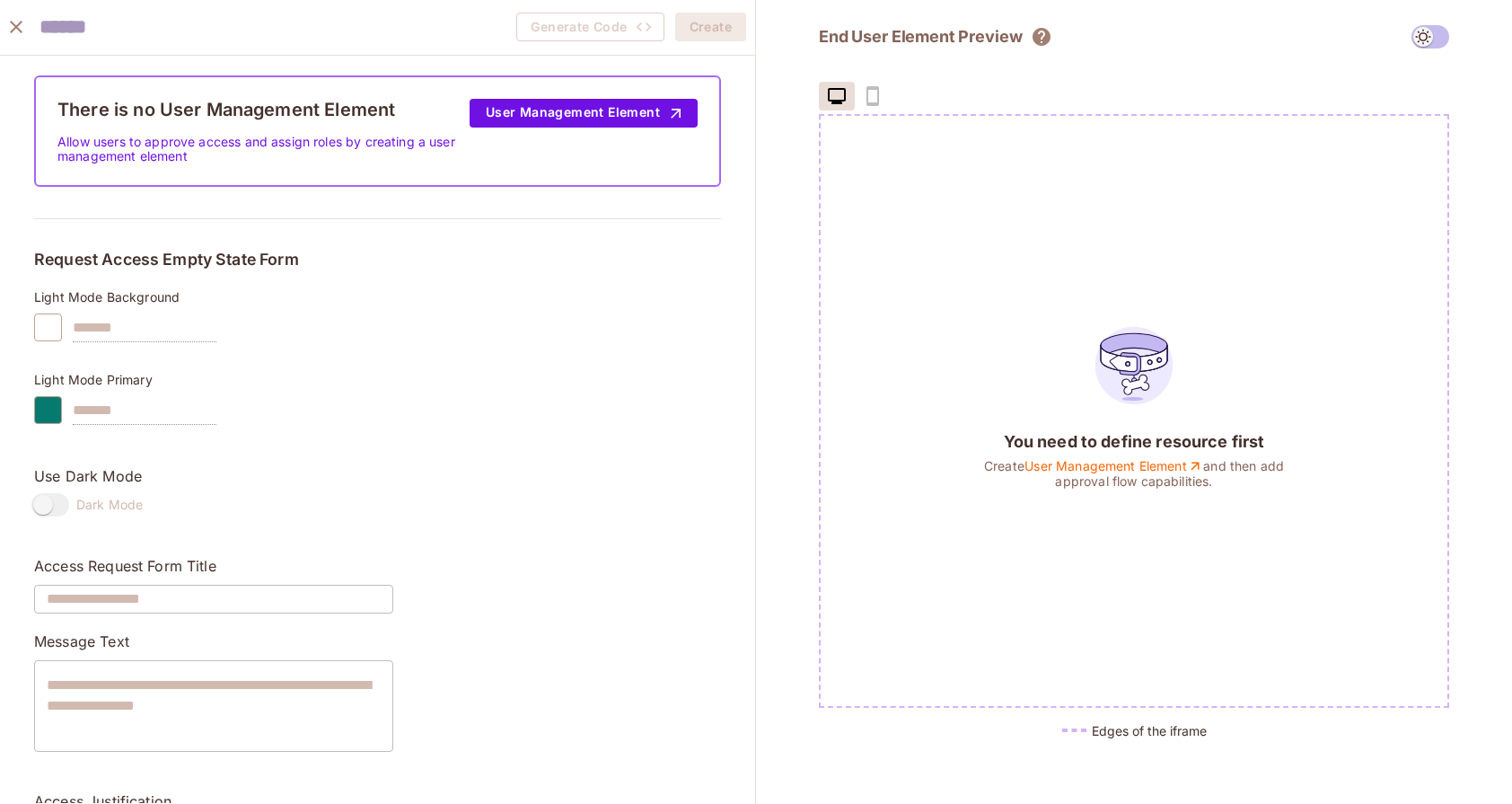
scroll to position [0, 0]
click at [16, 28] on icon "close" at bounding box center [17, 27] width 13 height 13
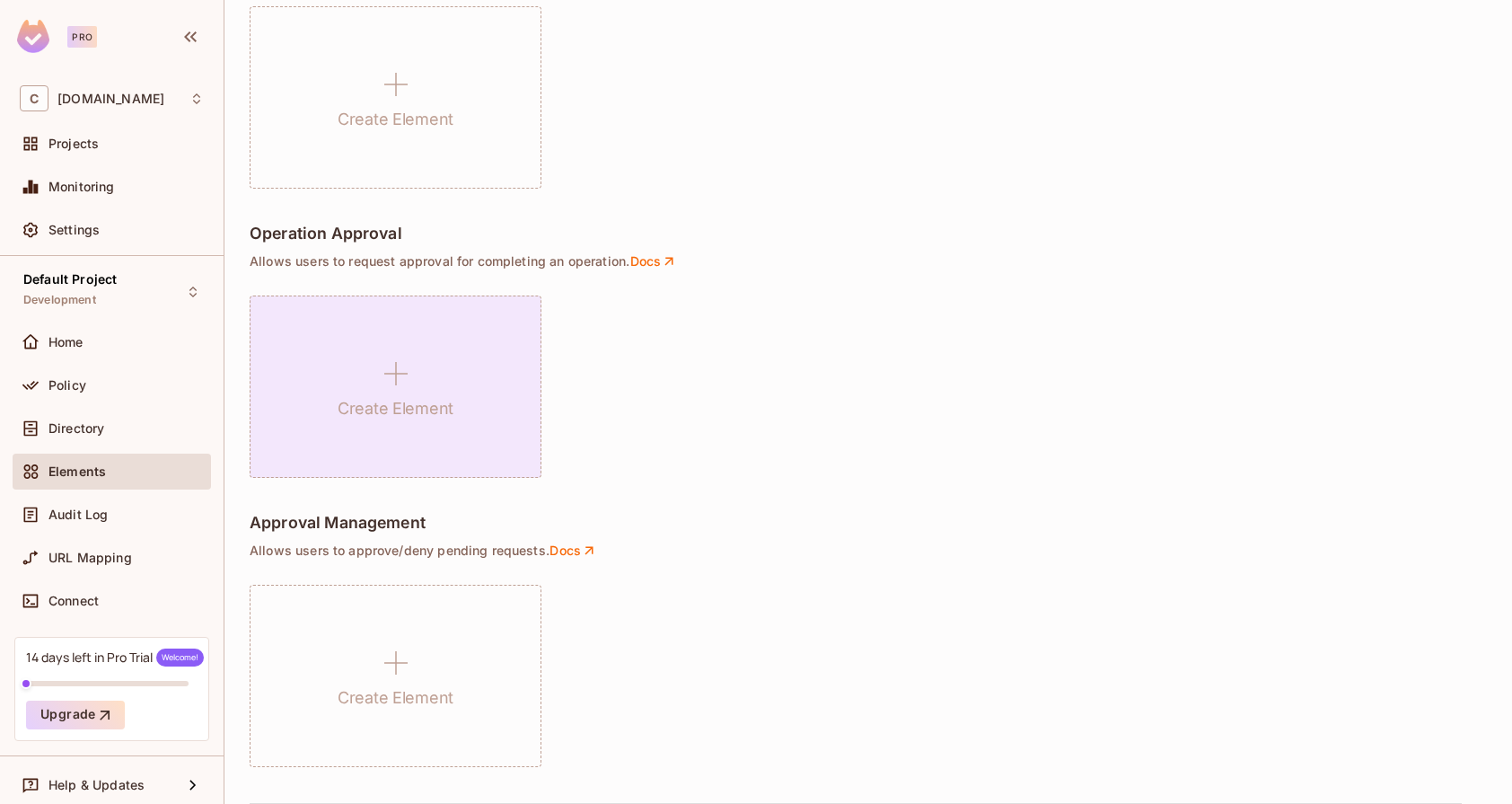
scroll to position [1197, 0]
click at [366, 380] on div "Create Element" at bounding box center [395, 387] width 292 height 183
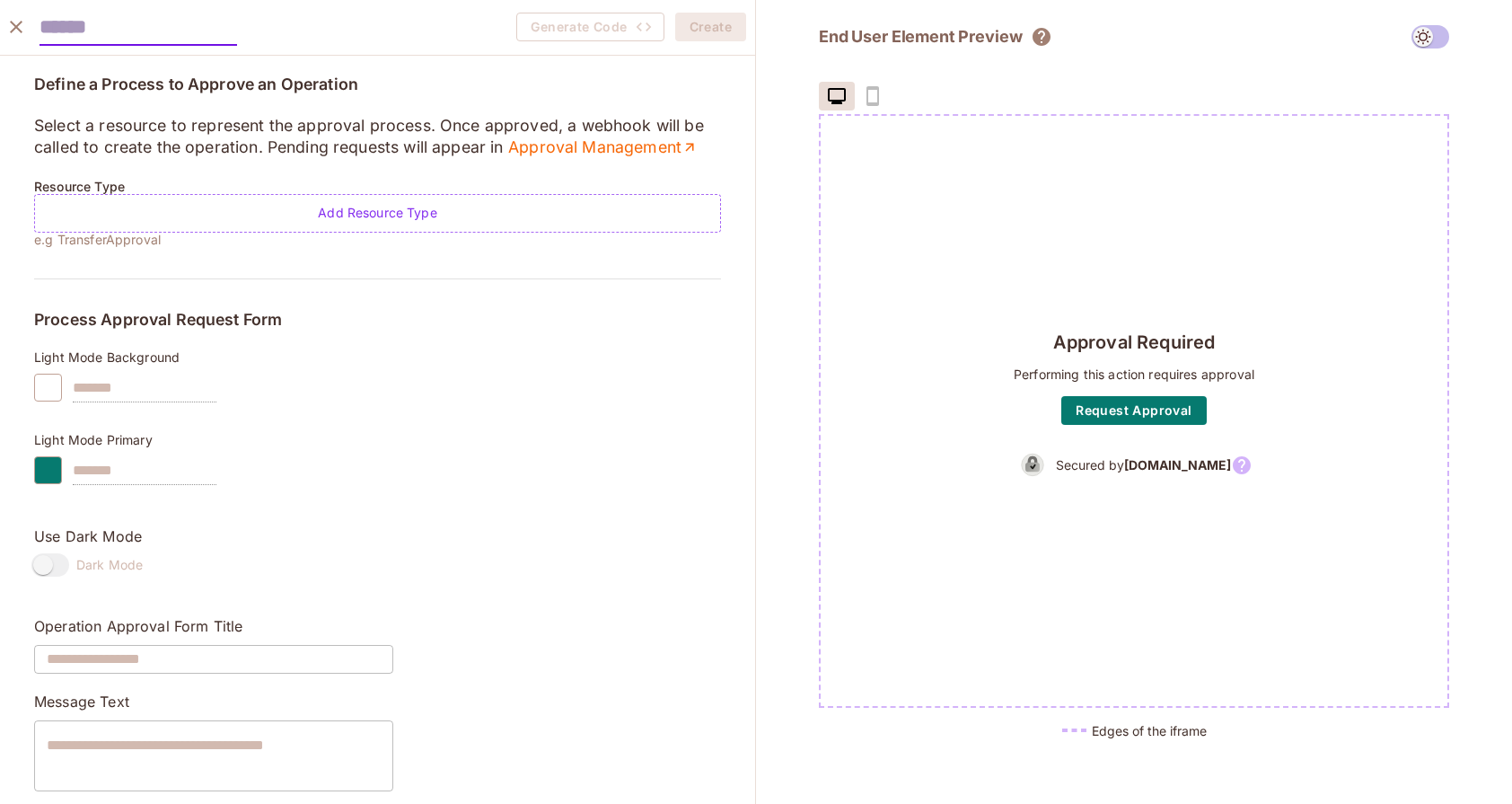
click at [49, 471] on div at bounding box center [48, 470] width 28 height 28
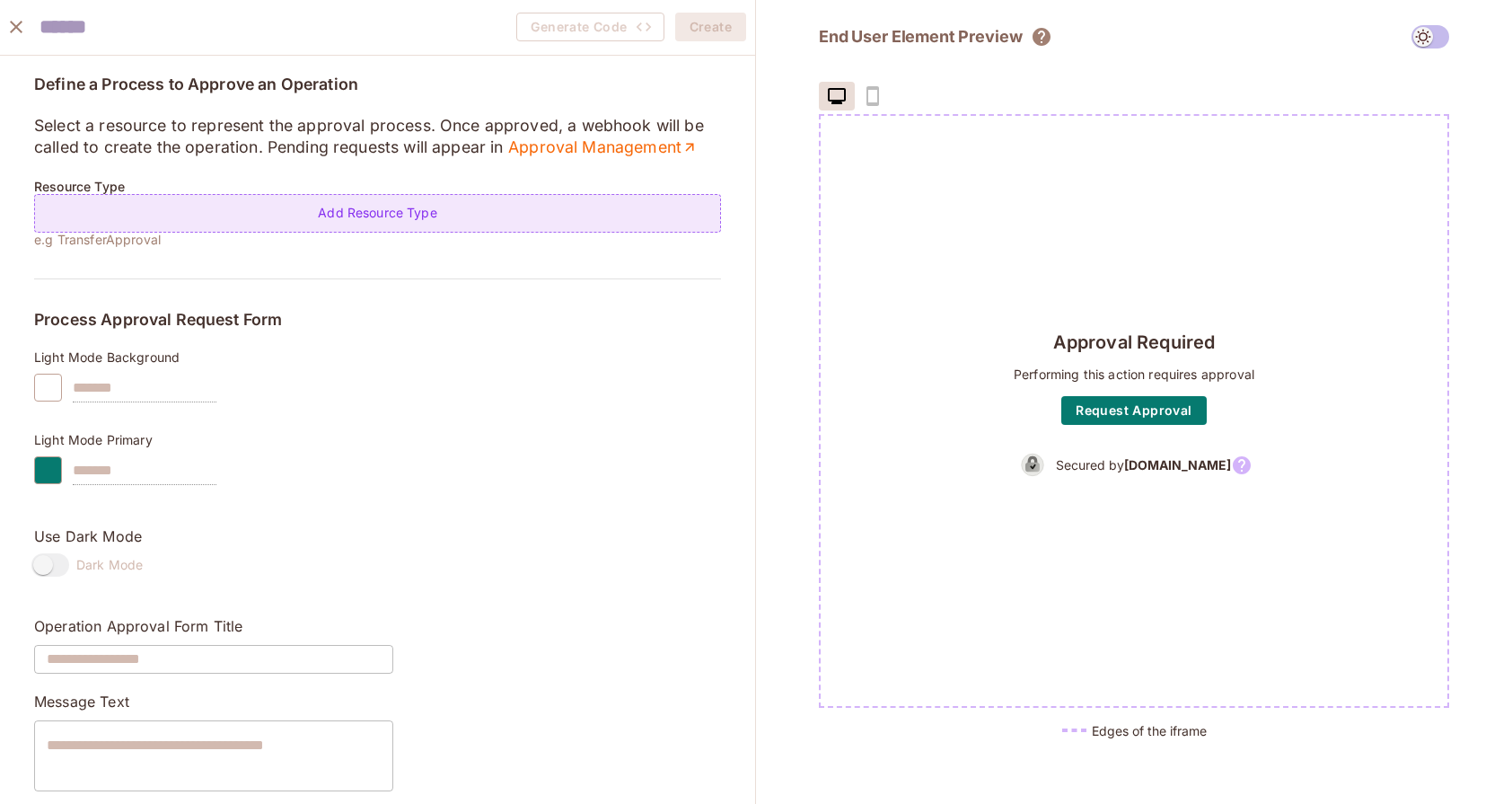
click at [407, 213] on div "Add Resource Type" at bounding box center [377, 213] width 687 height 39
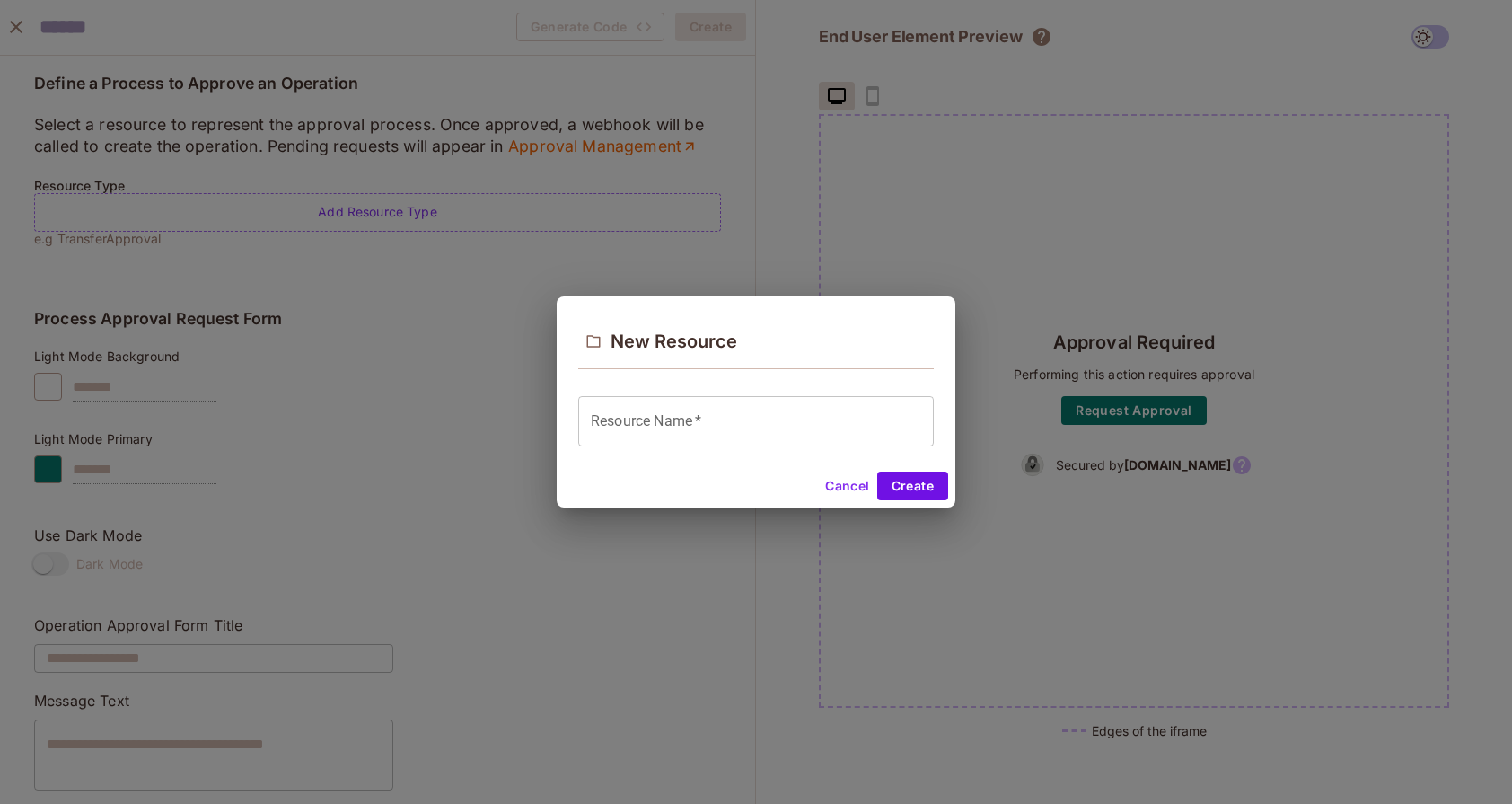
click at [820, 448] on div "Resource Name   * Resource Name   *" at bounding box center [756, 426] width 399 height 75
click at [820, 441] on input "Resource Name   *" at bounding box center [756, 421] width 355 height 50
type input "********"
click at [935, 480] on button "Create" at bounding box center [912, 485] width 71 height 29
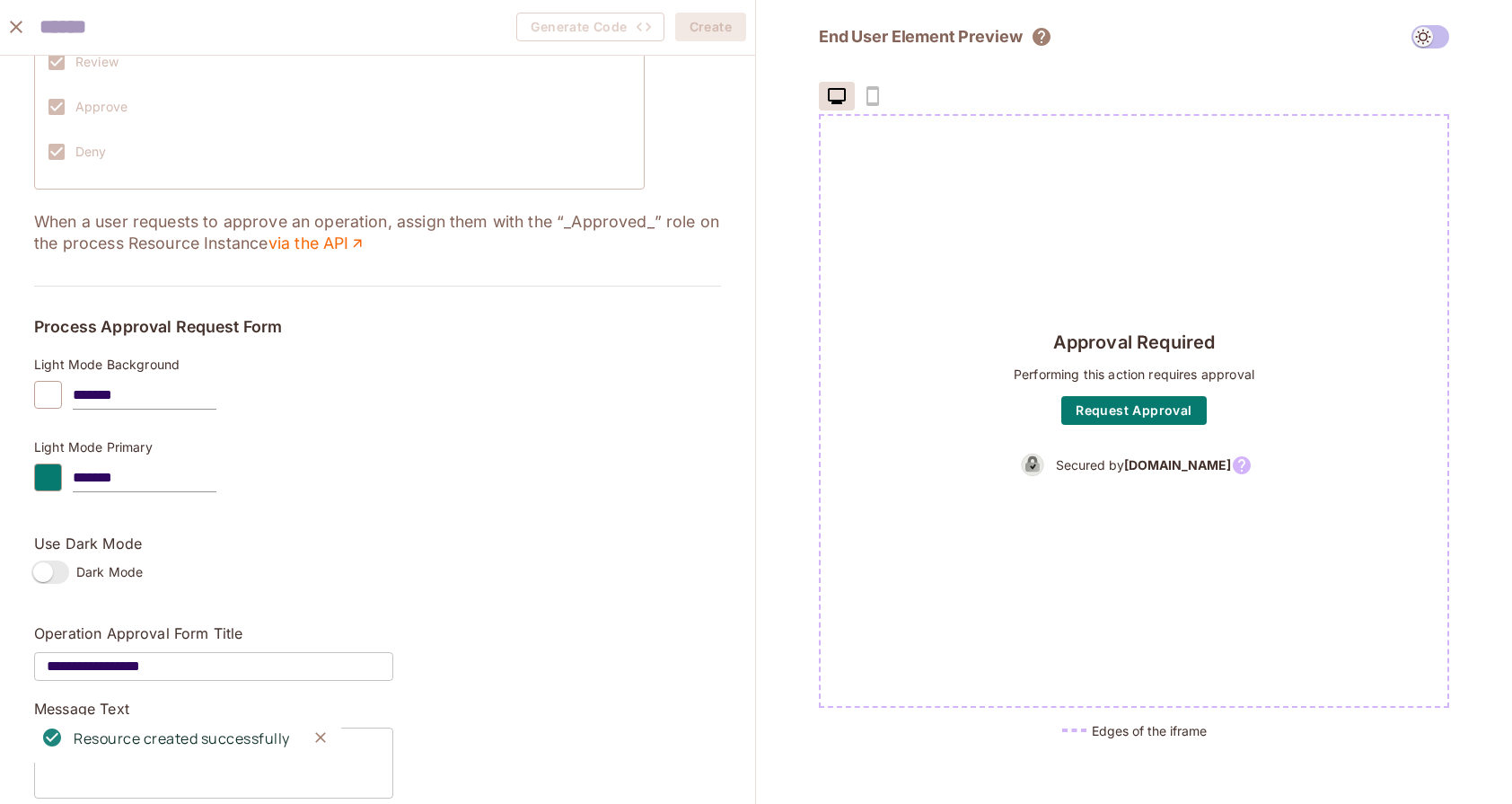
scroll to position [619, 0]
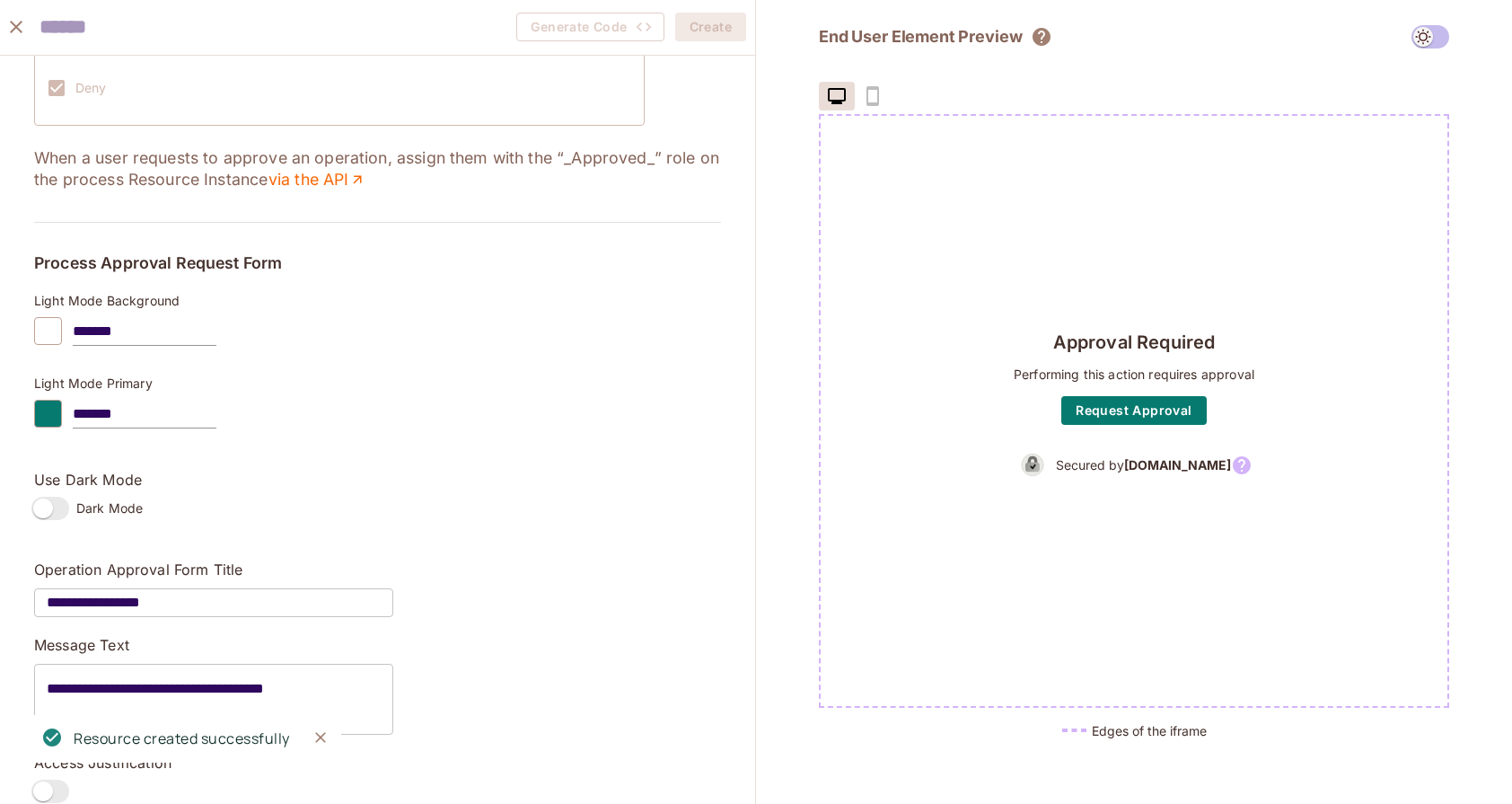
click at [92, 412] on input "*******" at bounding box center [144, 414] width 144 height 29
click at [53, 415] on div at bounding box center [48, 414] width 28 height 28
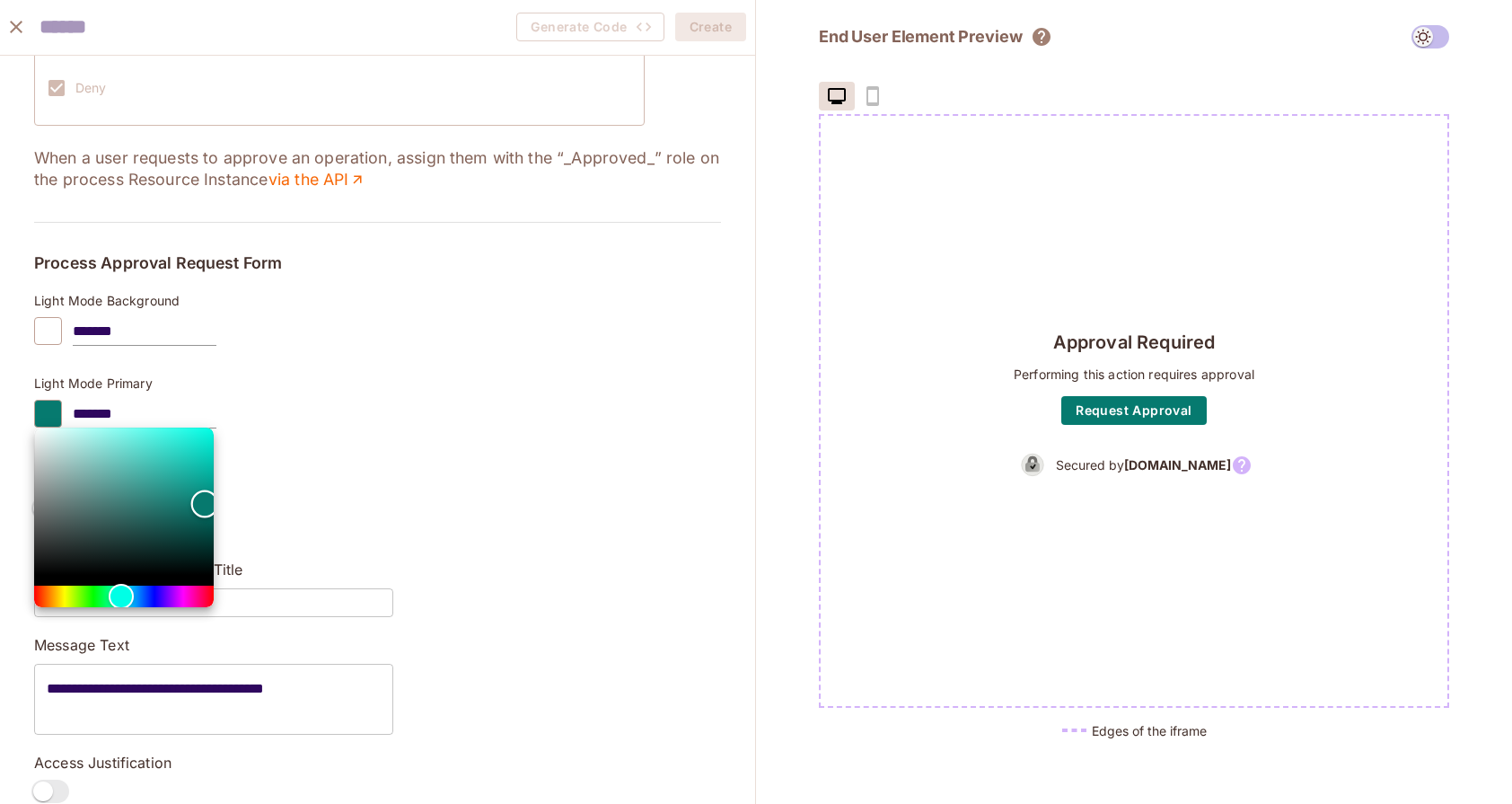
type input "*******"
click at [151, 463] on div "Color" at bounding box center [124, 501] width 180 height 147
click at [426, 453] on div at bounding box center [756, 402] width 1512 height 804
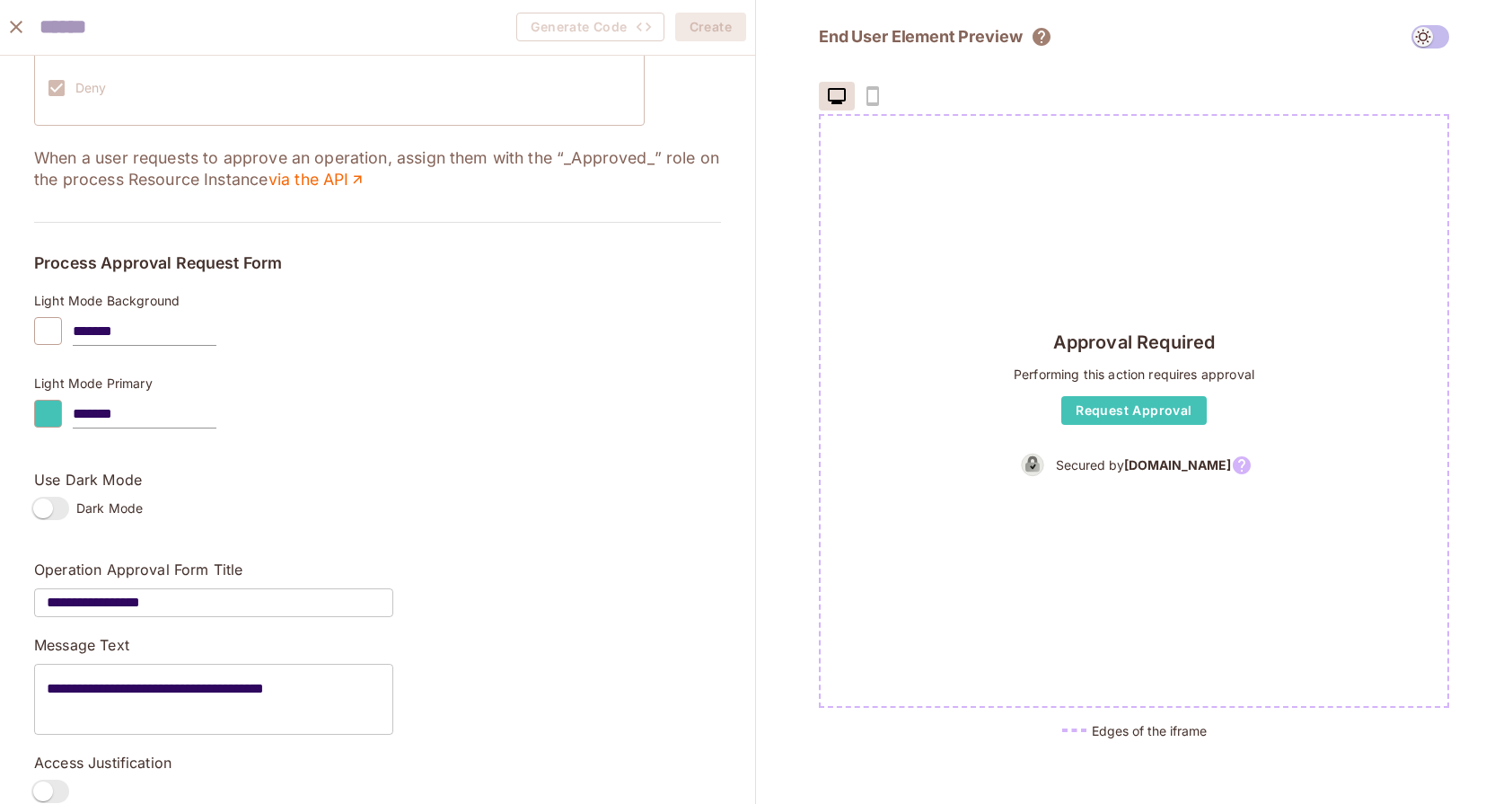
click at [43, 328] on div at bounding box center [48, 331] width 28 height 28
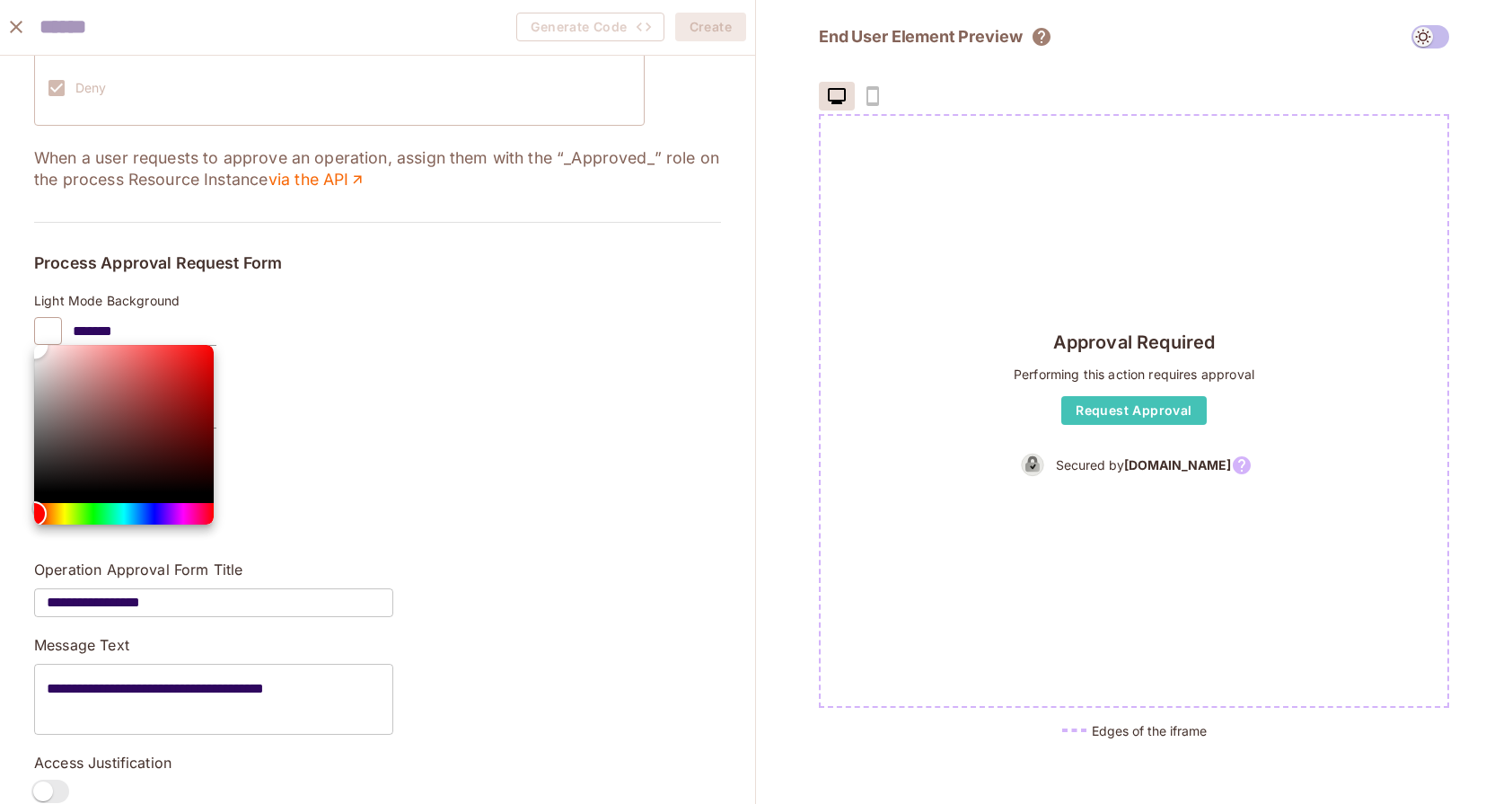
click at [176, 353] on div "Color" at bounding box center [124, 418] width 180 height 147
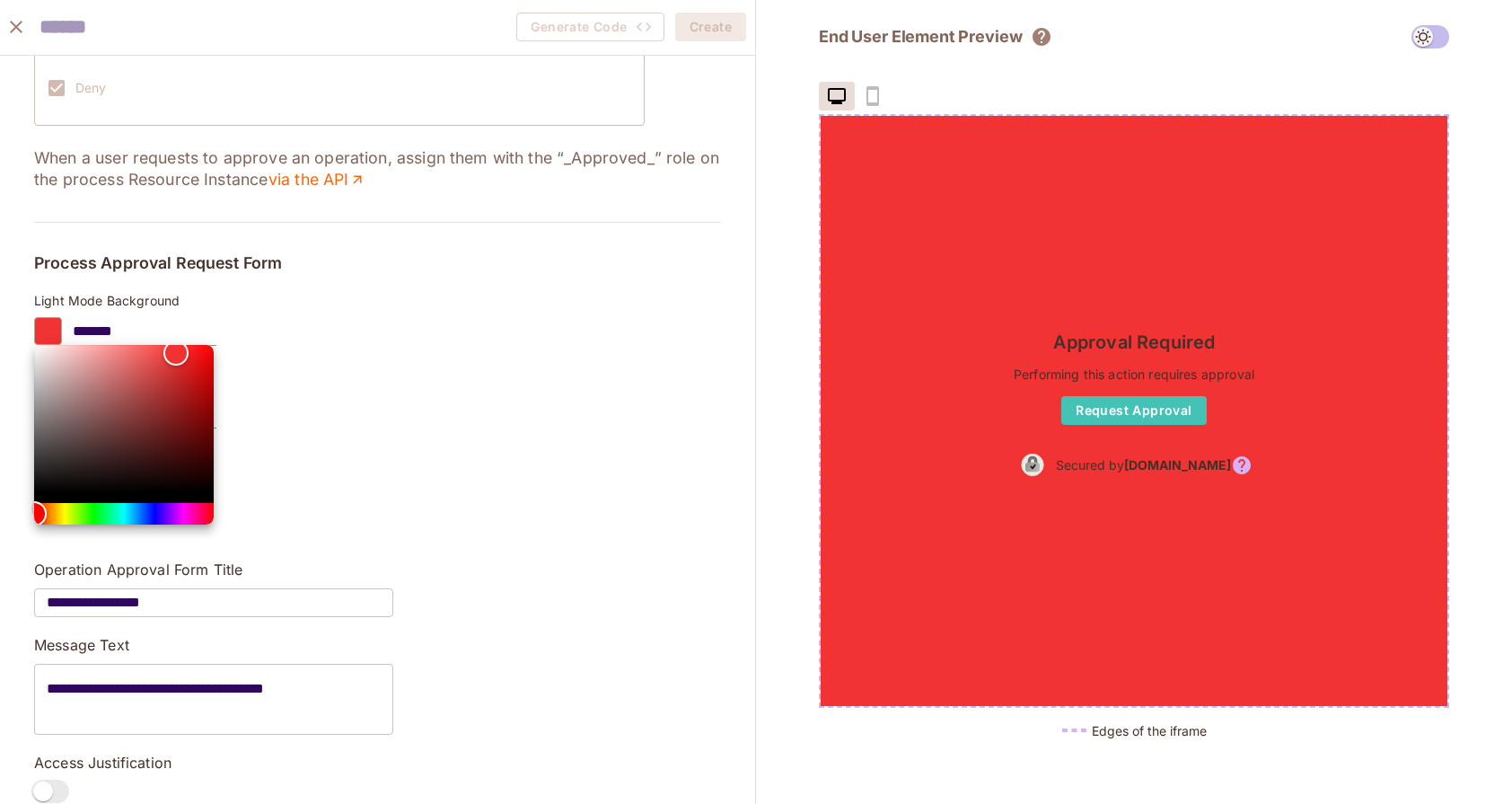
click at [381, 364] on div at bounding box center [756, 402] width 1512 height 804
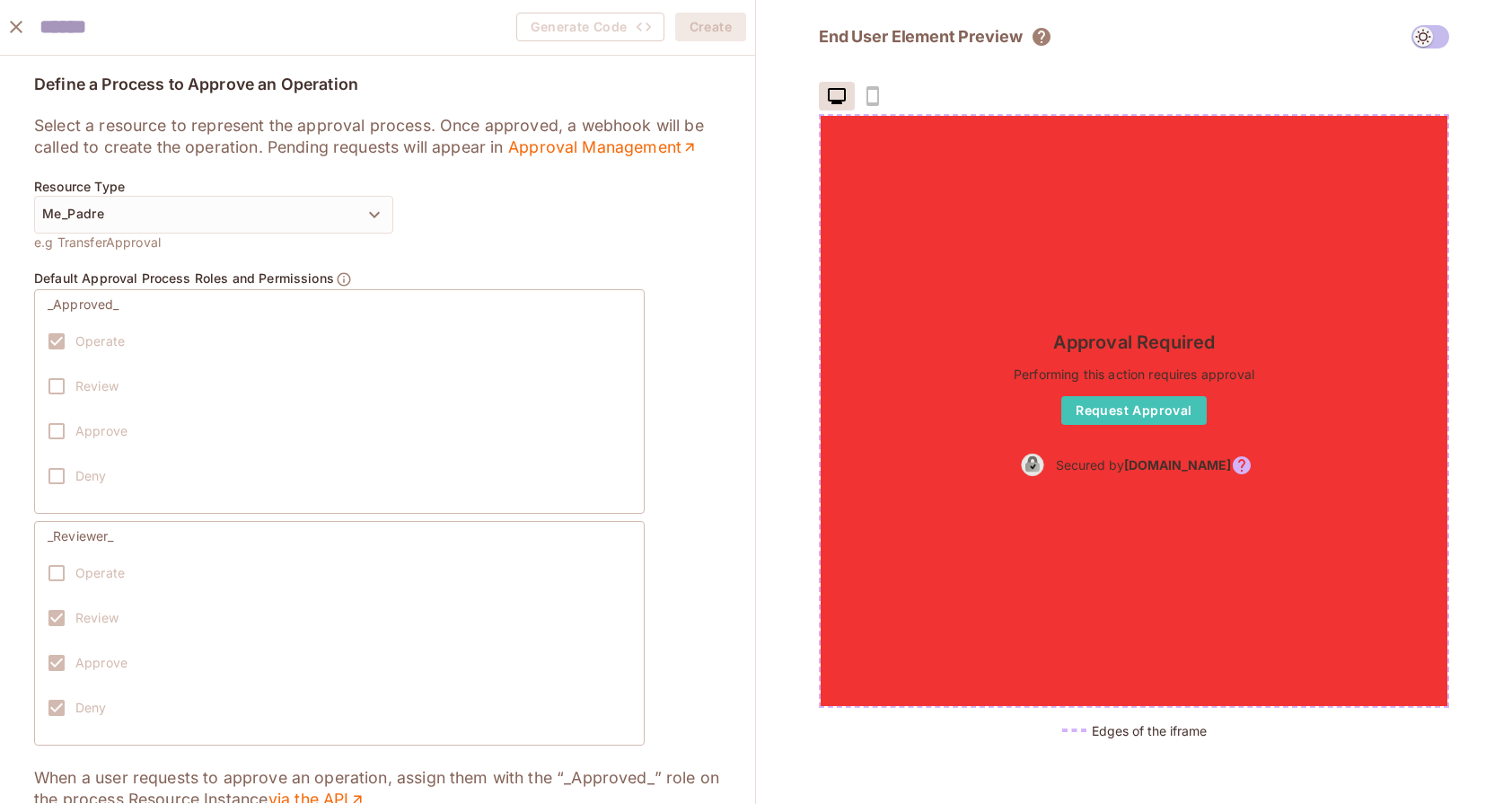
scroll to position [0, 0]
click at [21, 27] on icon "close" at bounding box center [16, 26] width 21 height 21
type input "*******"
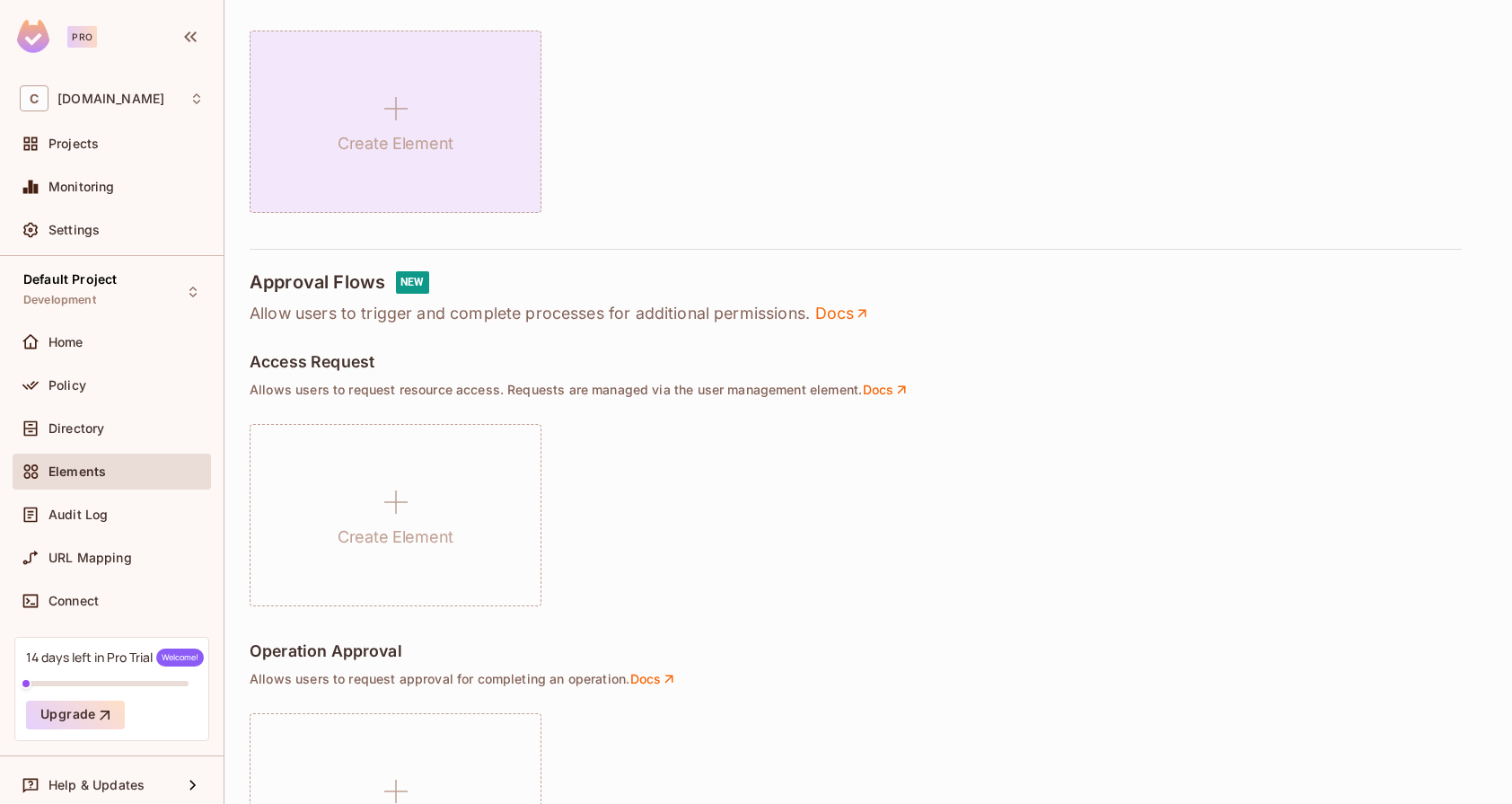
scroll to position [783, 0]
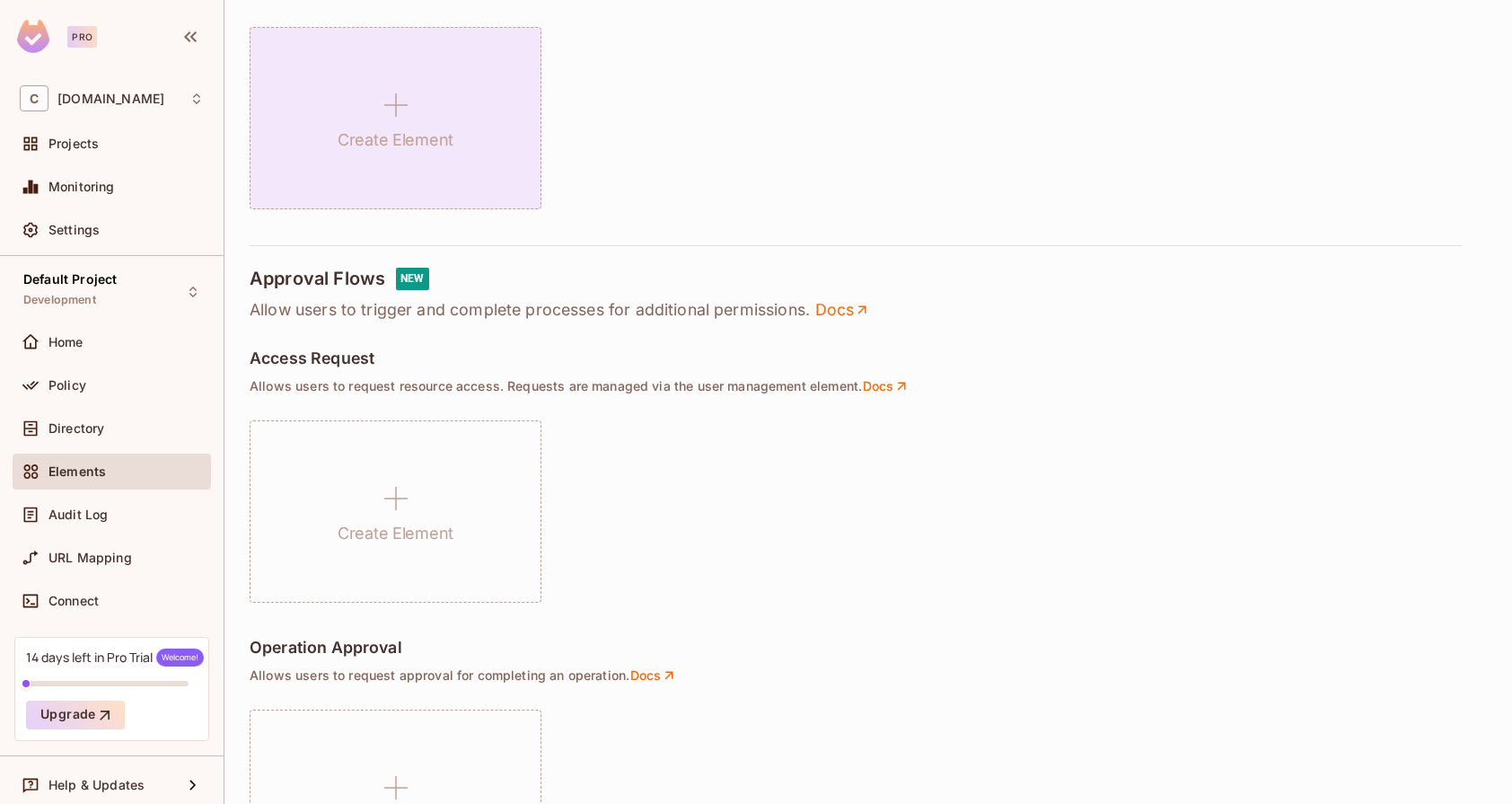
click at [383, 159] on div "Create Element" at bounding box center [395, 118] width 292 height 183
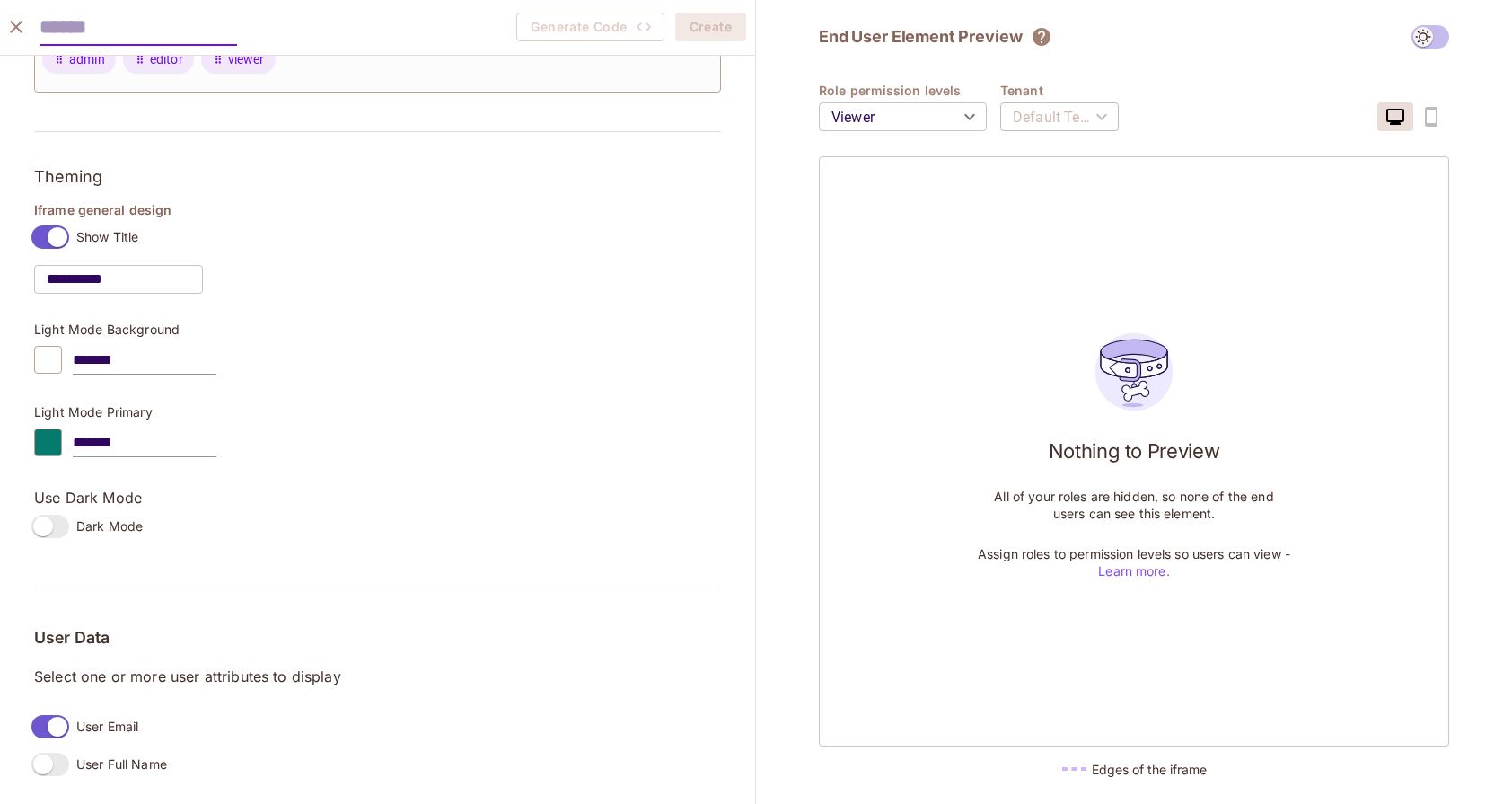
scroll to position [235, 0]
click at [58, 445] on div at bounding box center [48, 442] width 28 height 28
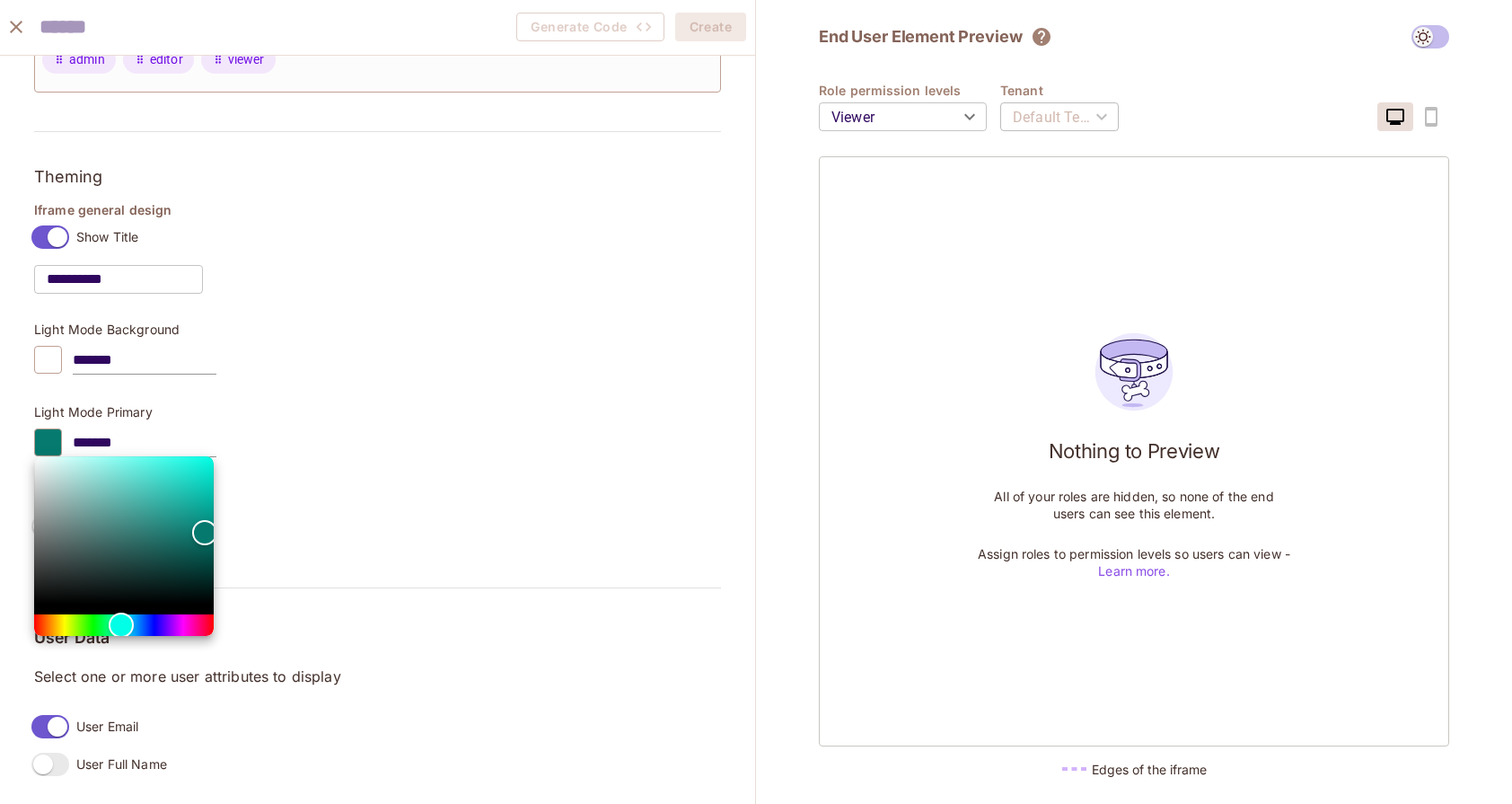
click at [349, 421] on div at bounding box center [756, 402] width 1512 height 804
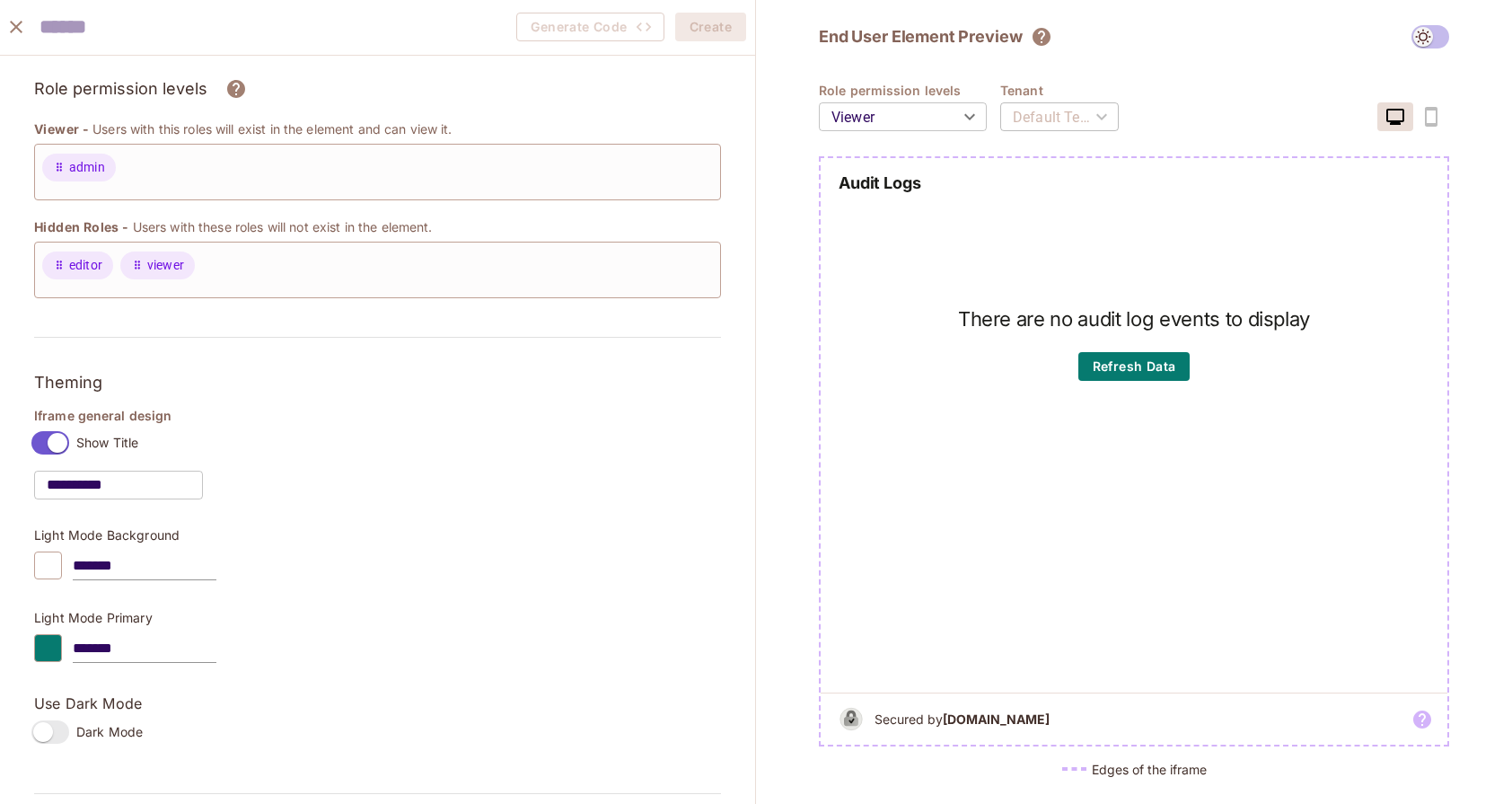
scroll to position [0, 0]
click at [924, 118] on body "Pro C cnaught.com Projects Monitoring Settings Default Project Development Home…" at bounding box center [756, 402] width 1512 height 804
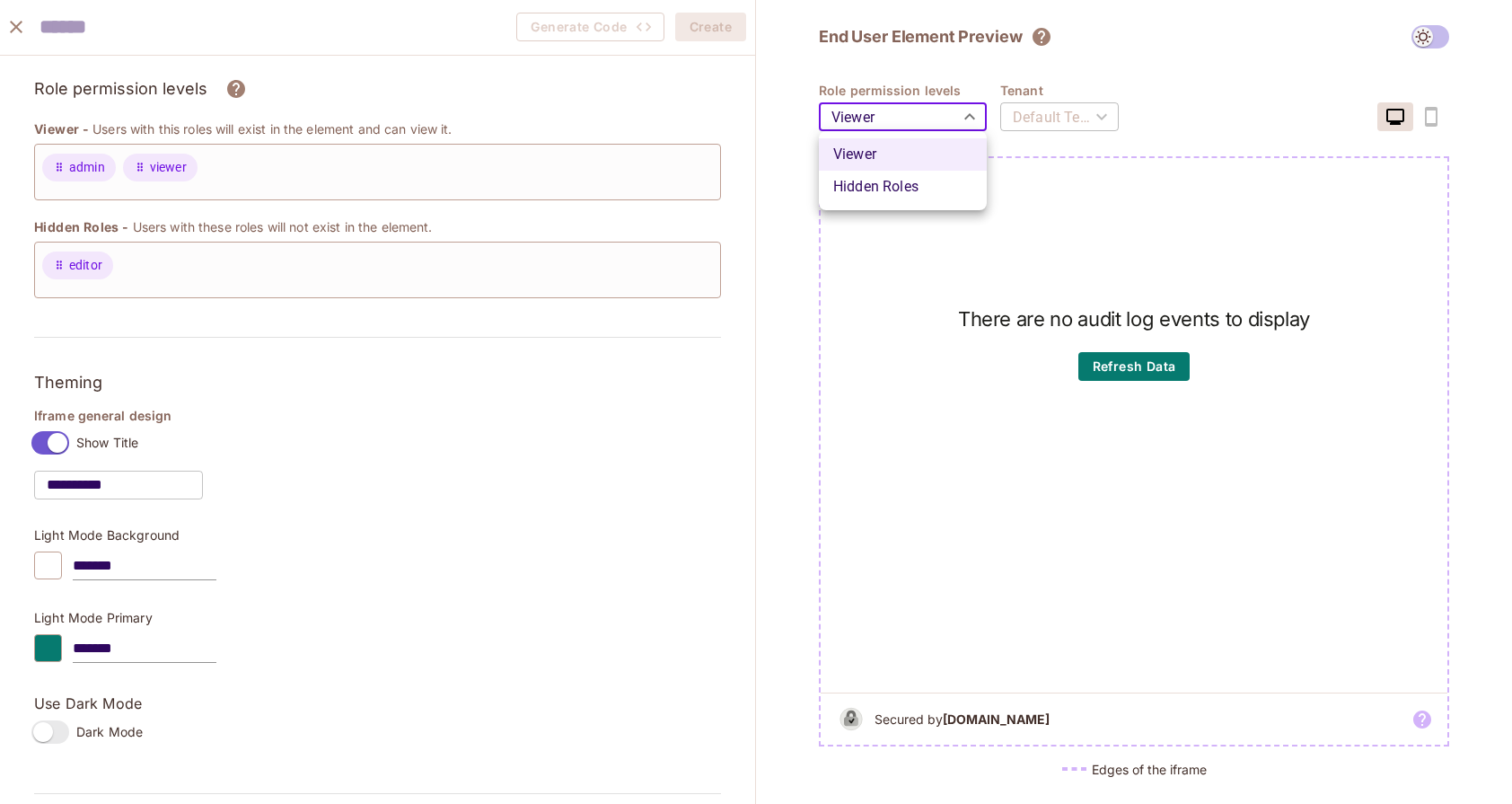
click at [924, 118] on div at bounding box center [756, 402] width 1512 height 804
click at [1036, 119] on div "Default Tenant" at bounding box center [1060, 117] width 119 height 50
click at [880, 126] on body "Pro C cnaught.com Projects Monitoring Settings Default Project Development Home…" at bounding box center [756, 402] width 1512 height 804
click at [881, 121] on div at bounding box center [756, 402] width 1512 height 804
click at [603, 398] on div "**********" at bounding box center [377, 652] width 687 height 672
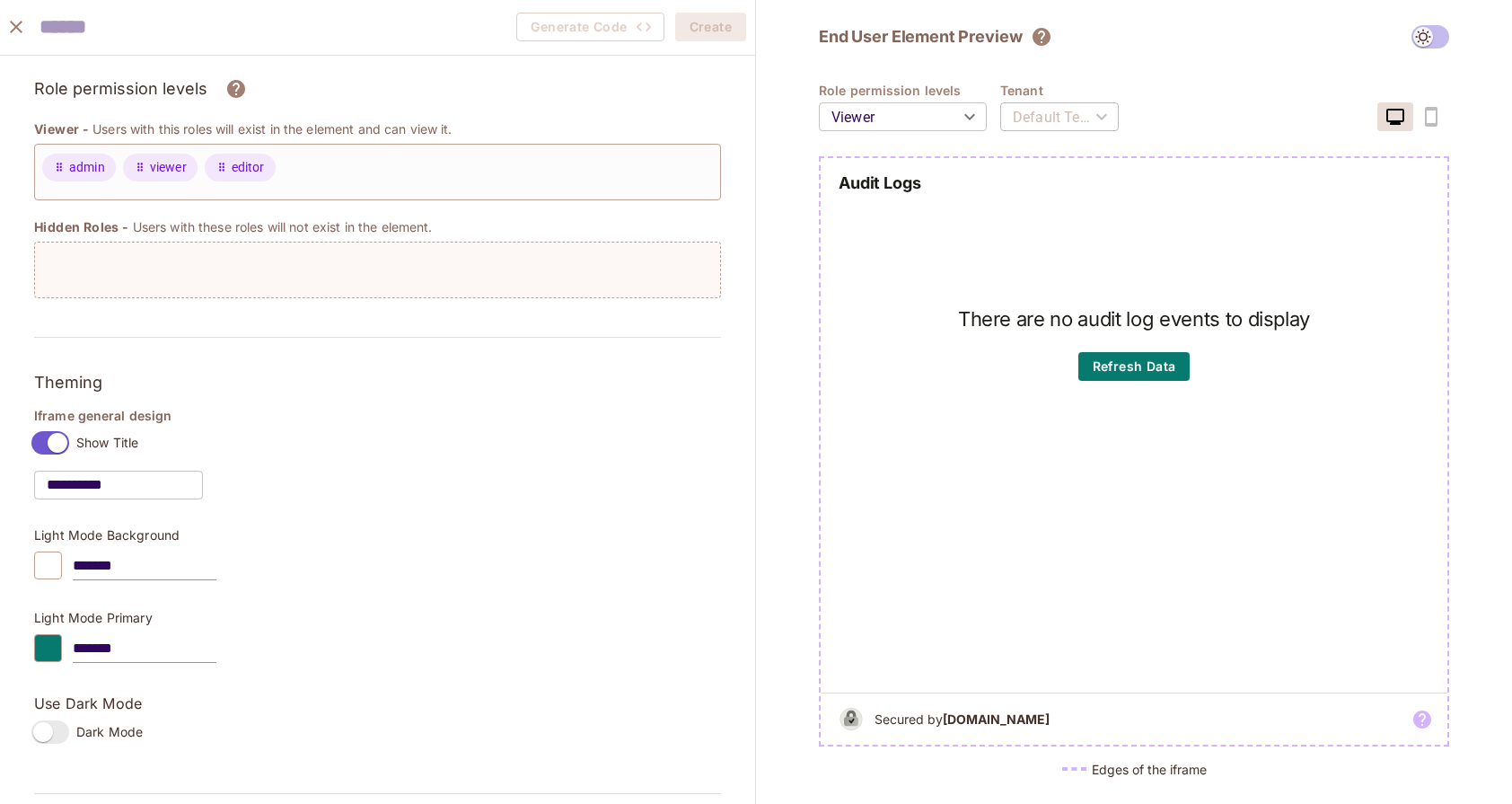
scroll to position [11, 0]
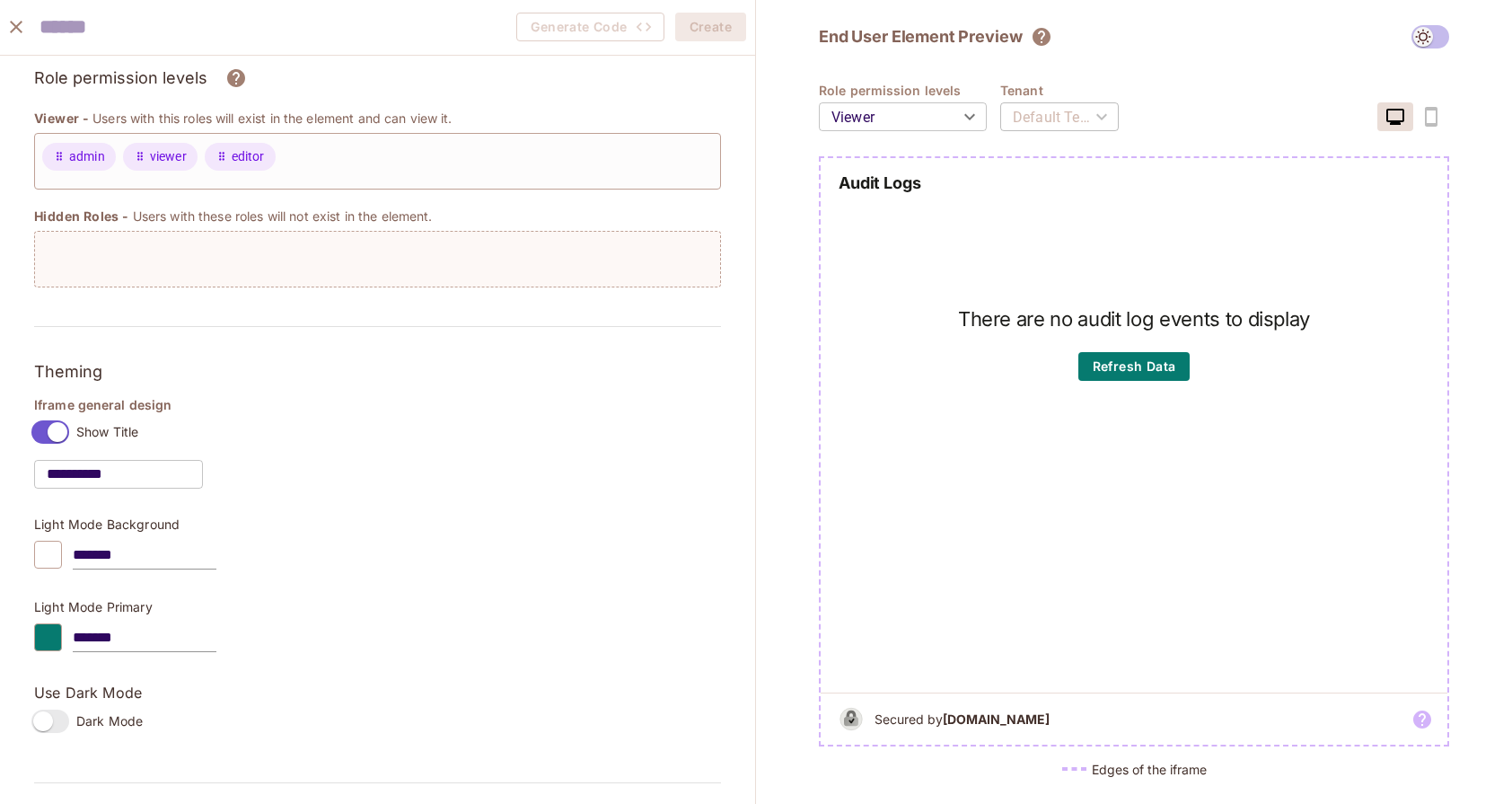
click at [53, 627] on div "Light Mode Primary *******" at bounding box center [377, 631] width 687 height 61
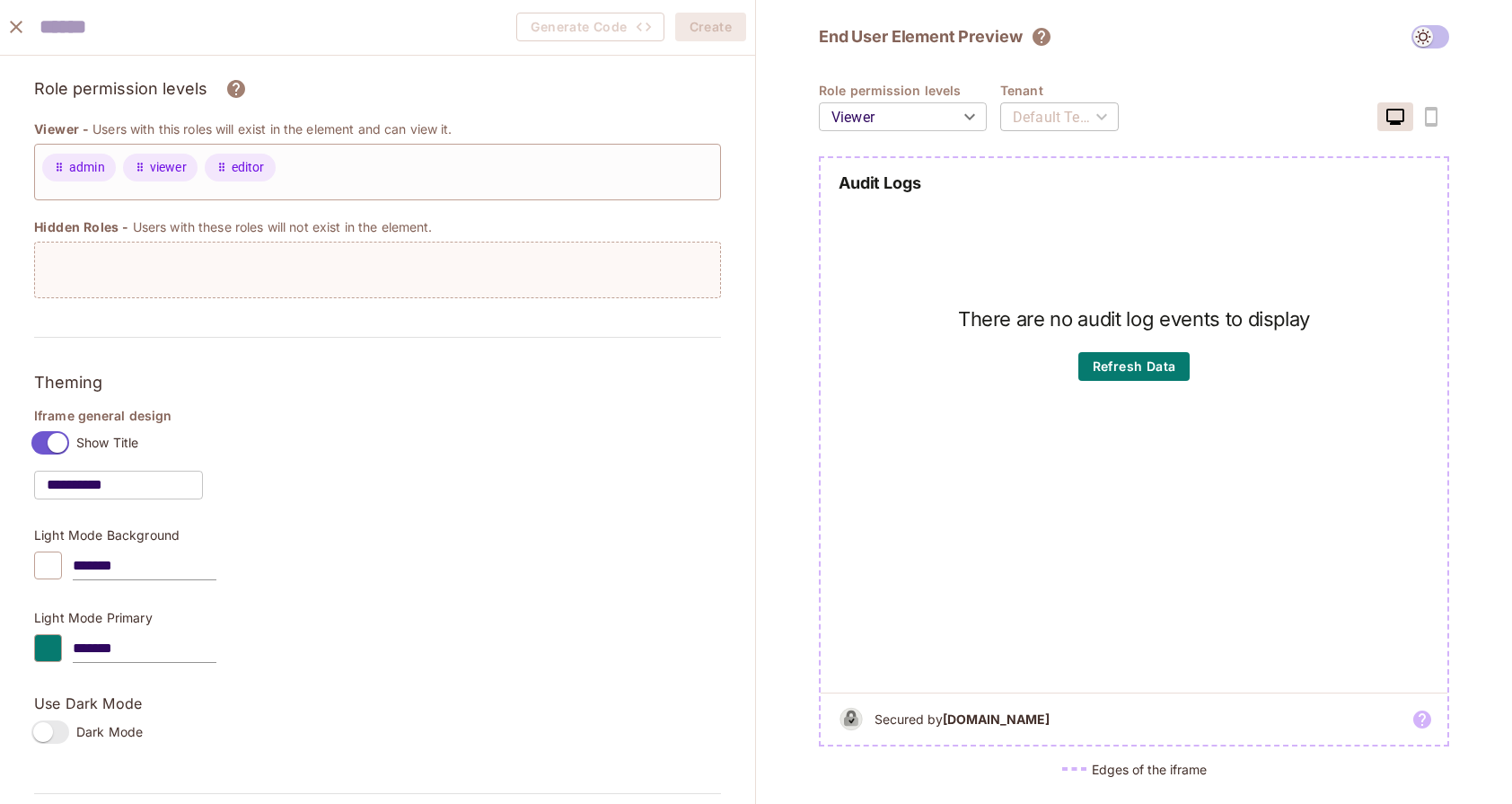
click at [55, 645] on div at bounding box center [48, 648] width 28 height 28
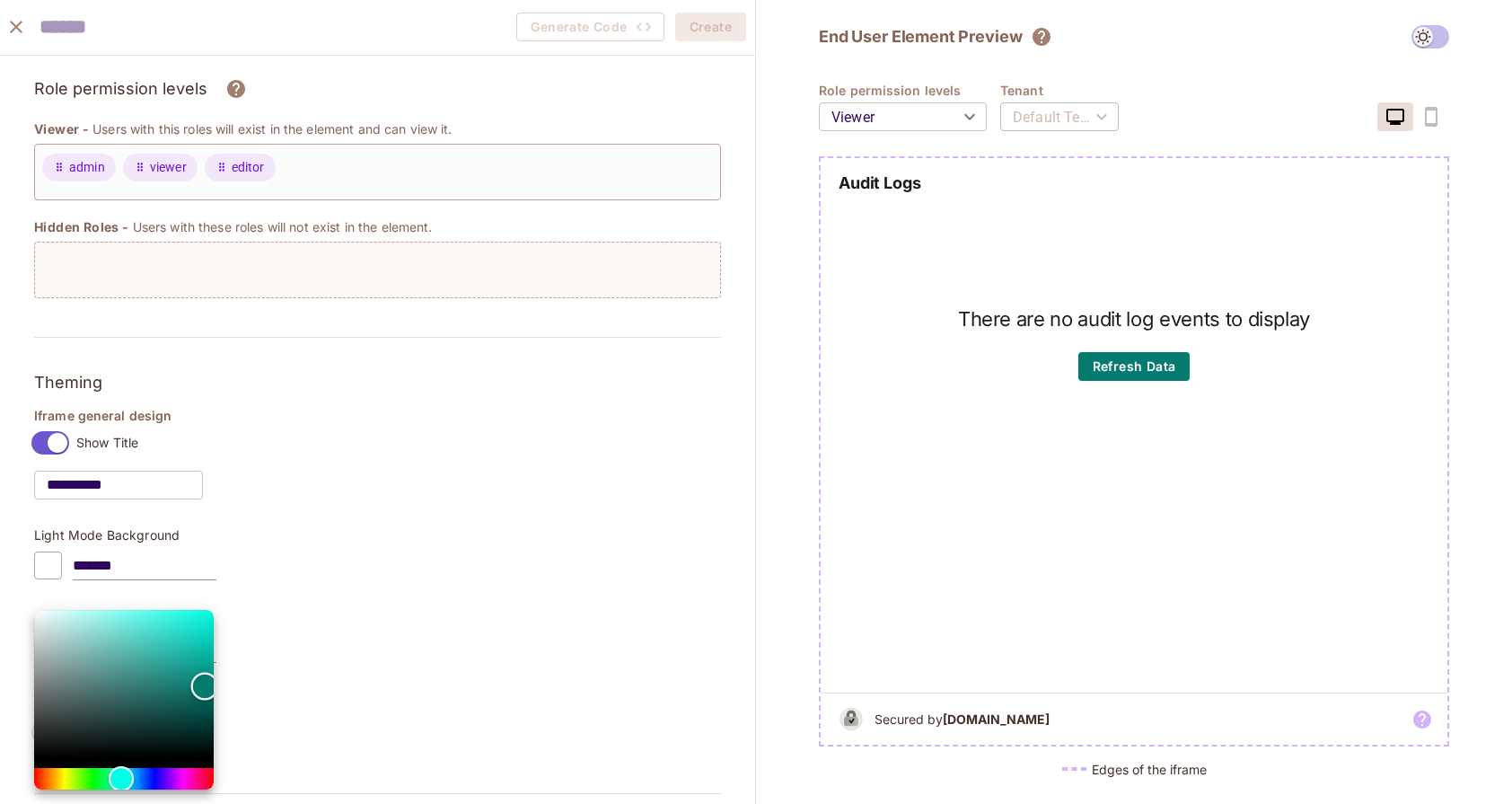
click at [95, 650] on div "Color" at bounding box center [124, 683] width 180 height 147
type input "*******"
click at [162, 779] on div "Hue" at bounding box center [124, 778] width 180 height 21
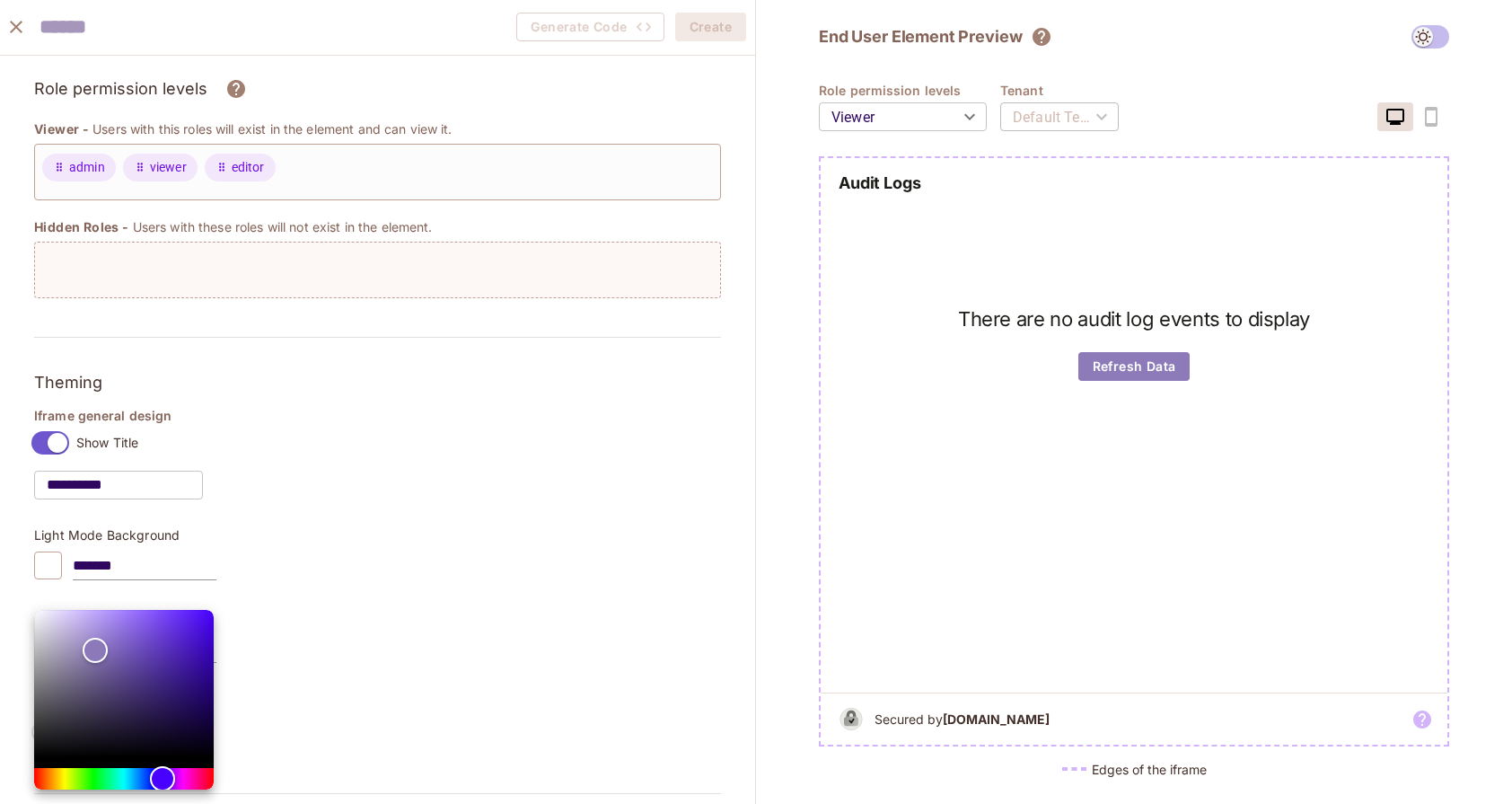
click at [404, 556] on div at bounding box center [756, 402] width 1512 height 804
